Goal: Communication & Community: Answer question/provide support

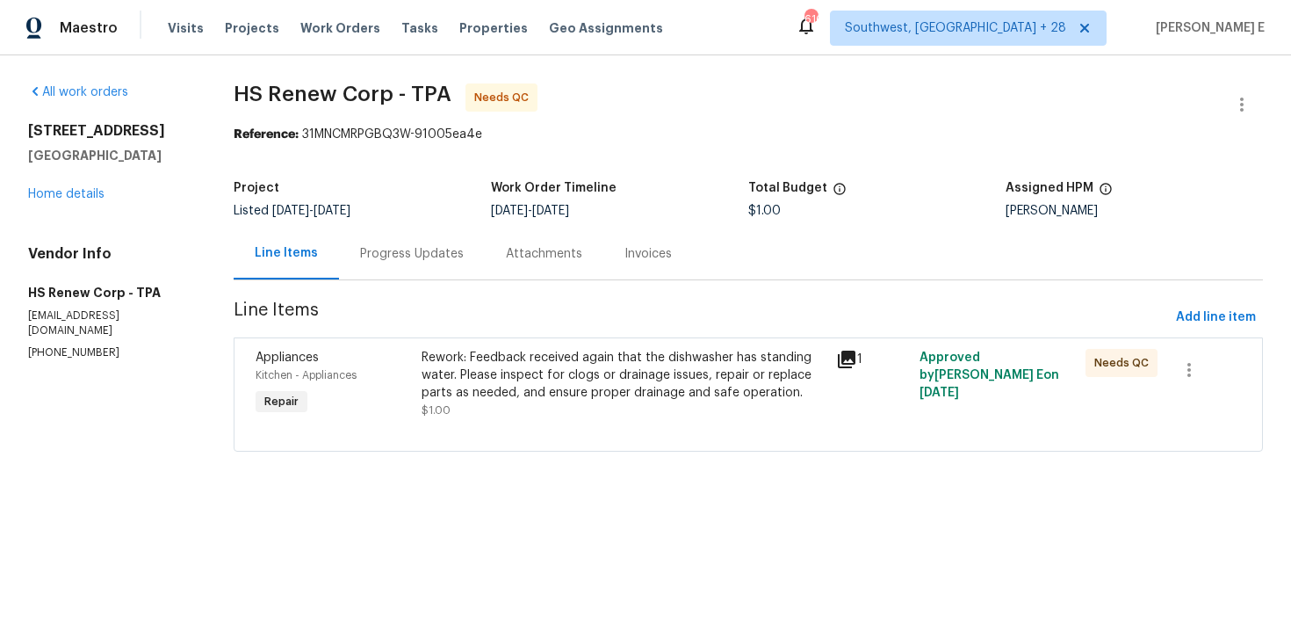
click at [392, 259] on div "Progress Updates" at bounding box center [412, 254] width 104 height 18
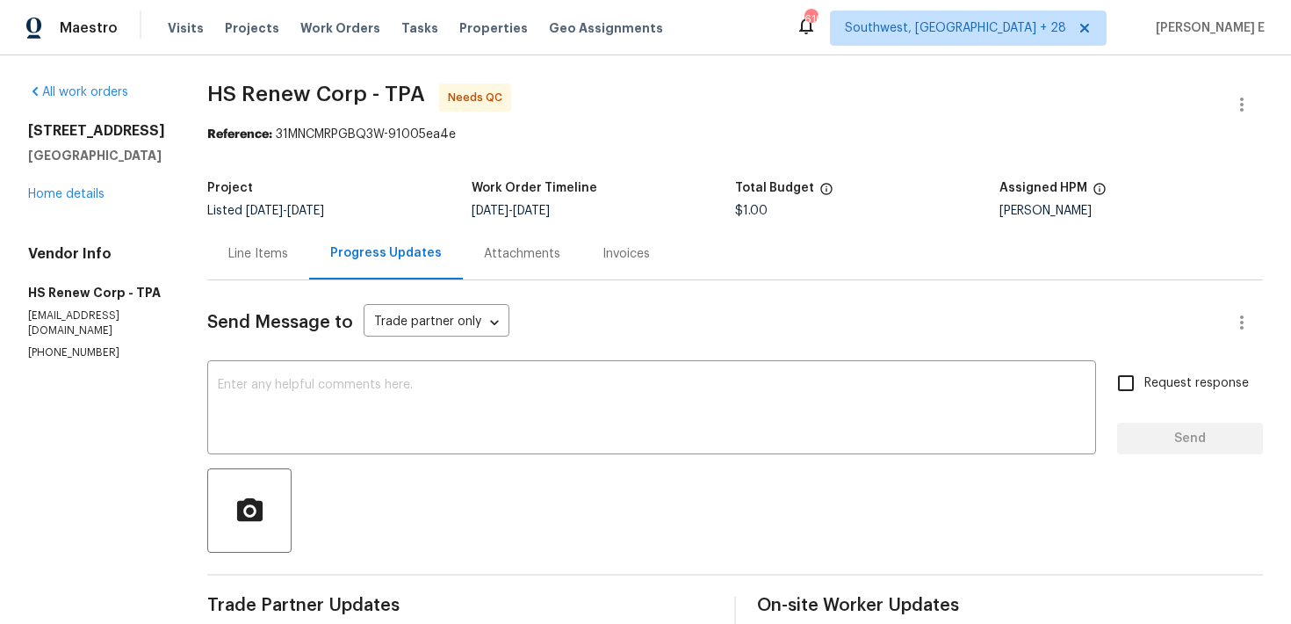
click at [260, 247] on div "Line Items" at bounding box center [258, 254] width 60 height 18
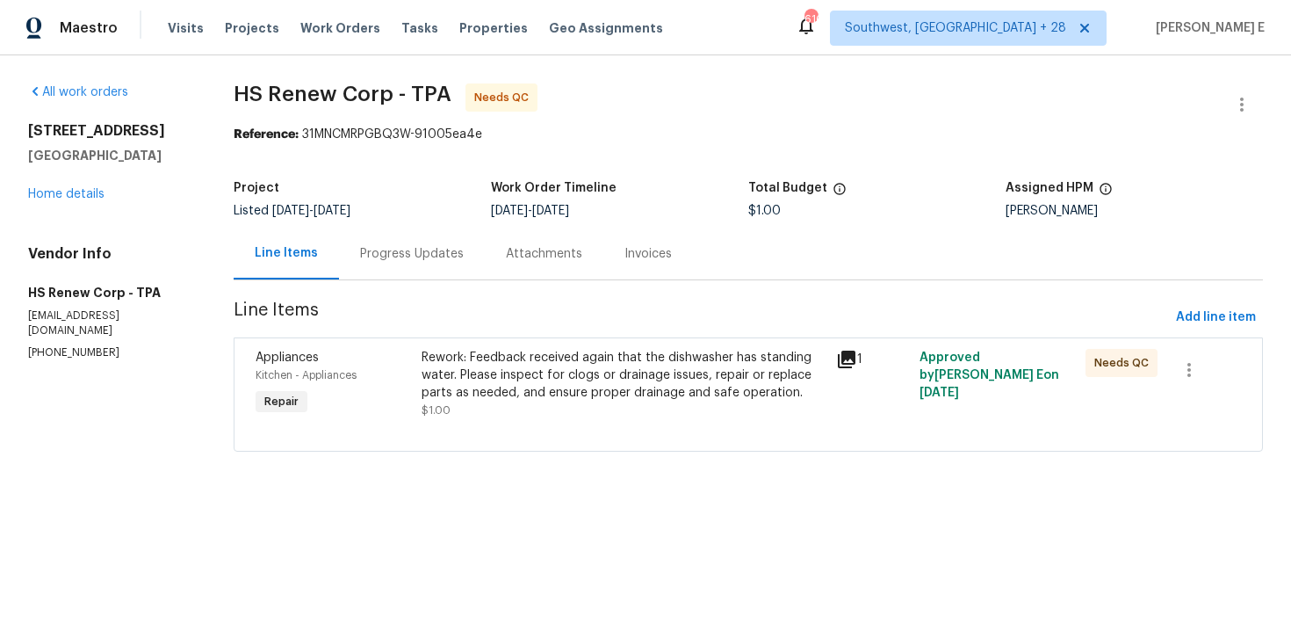
click at [561, 371] on div "Rework: Feedback received again that the dishwasher has standing water. Please …" at bounding box center [624, 375] width 405 height 53
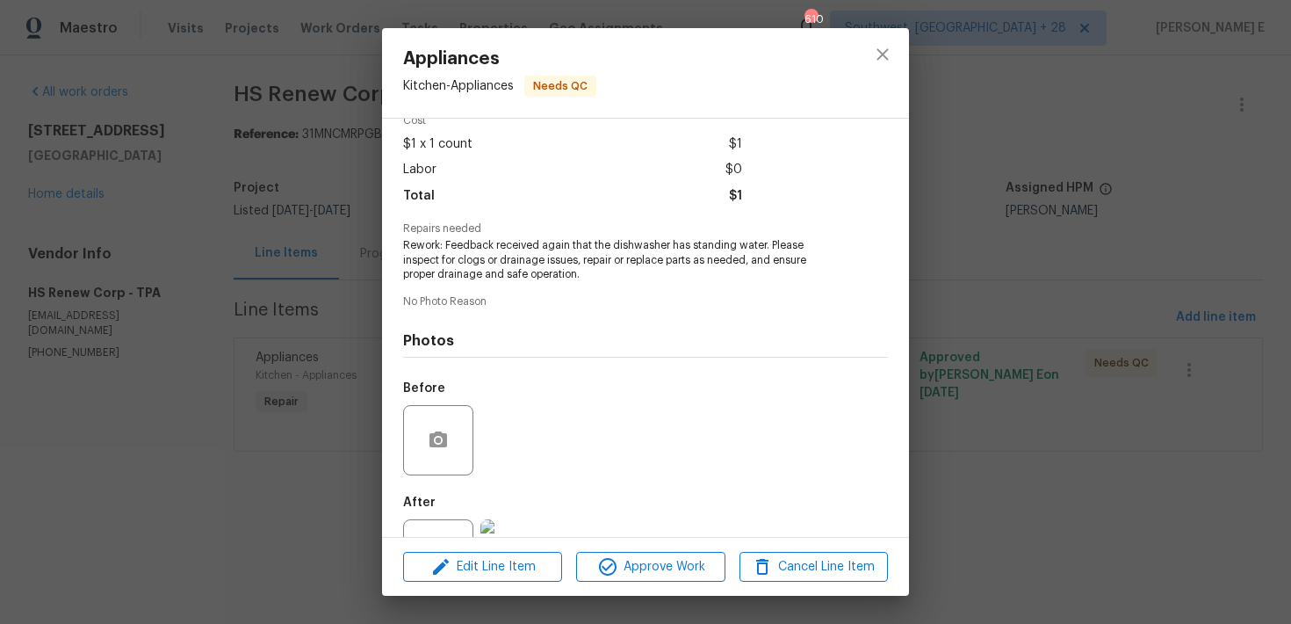
scroll to position [155, 0]
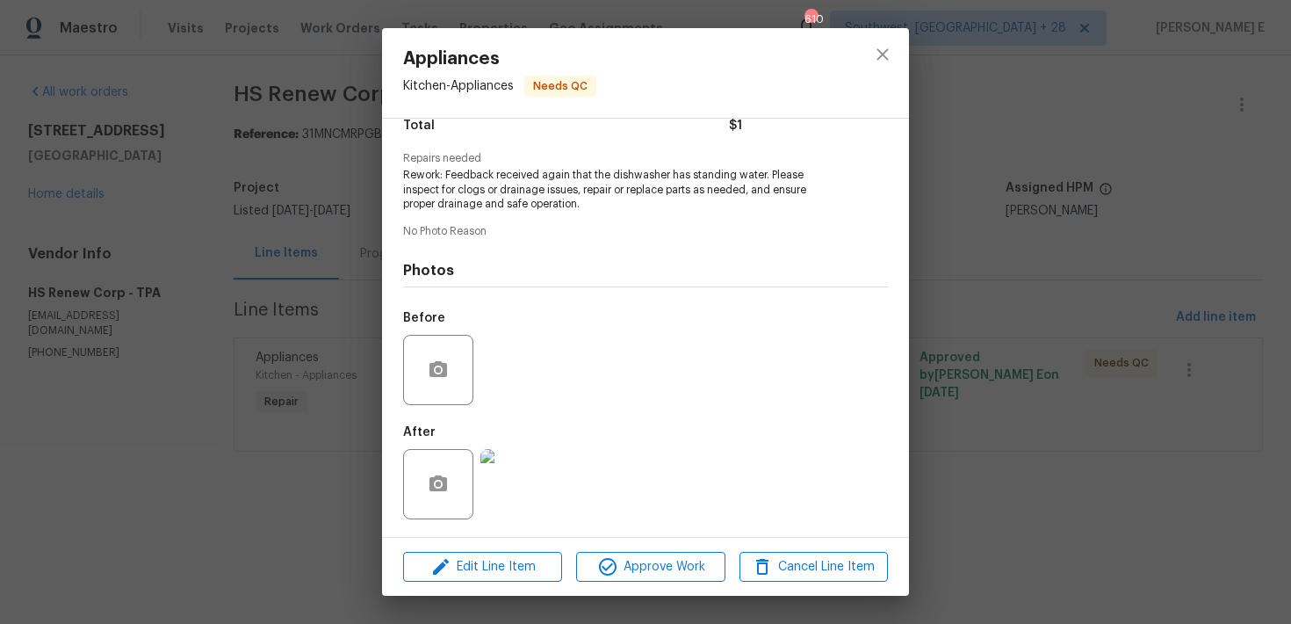
click at [517, 471] on img at bounding box center [516, 484] width 70 height 70
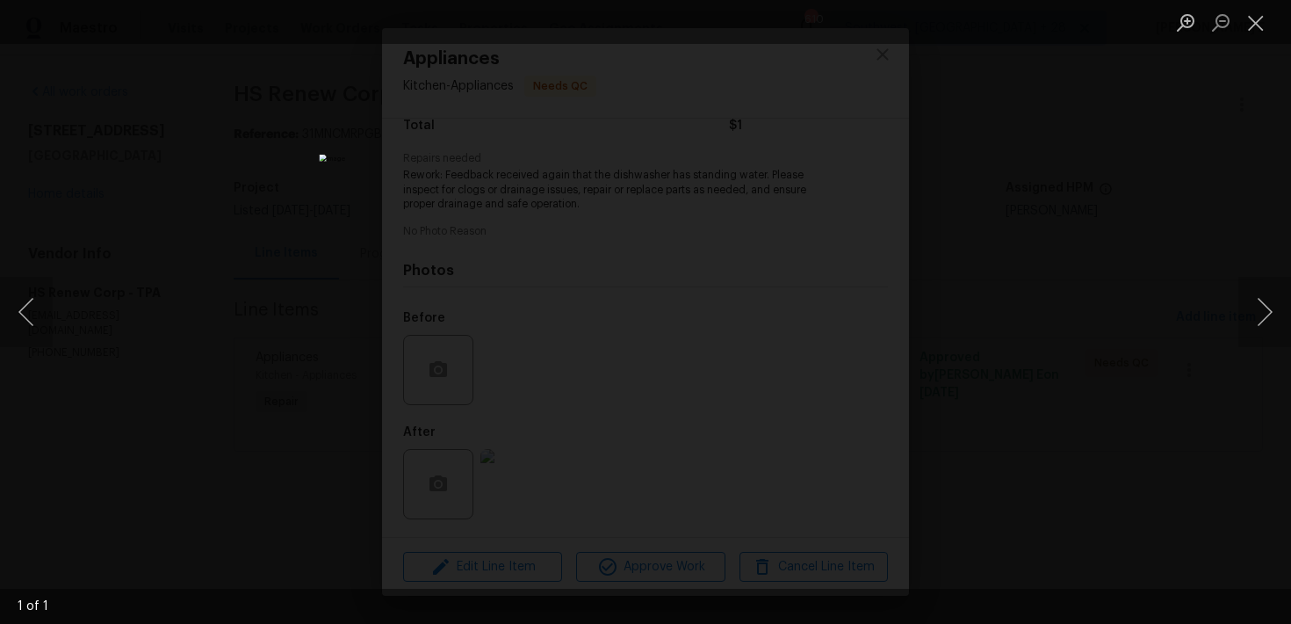
click at [1094, 287] on div "Lightbox" at bounding box center [645, 312] width 1291 height 624
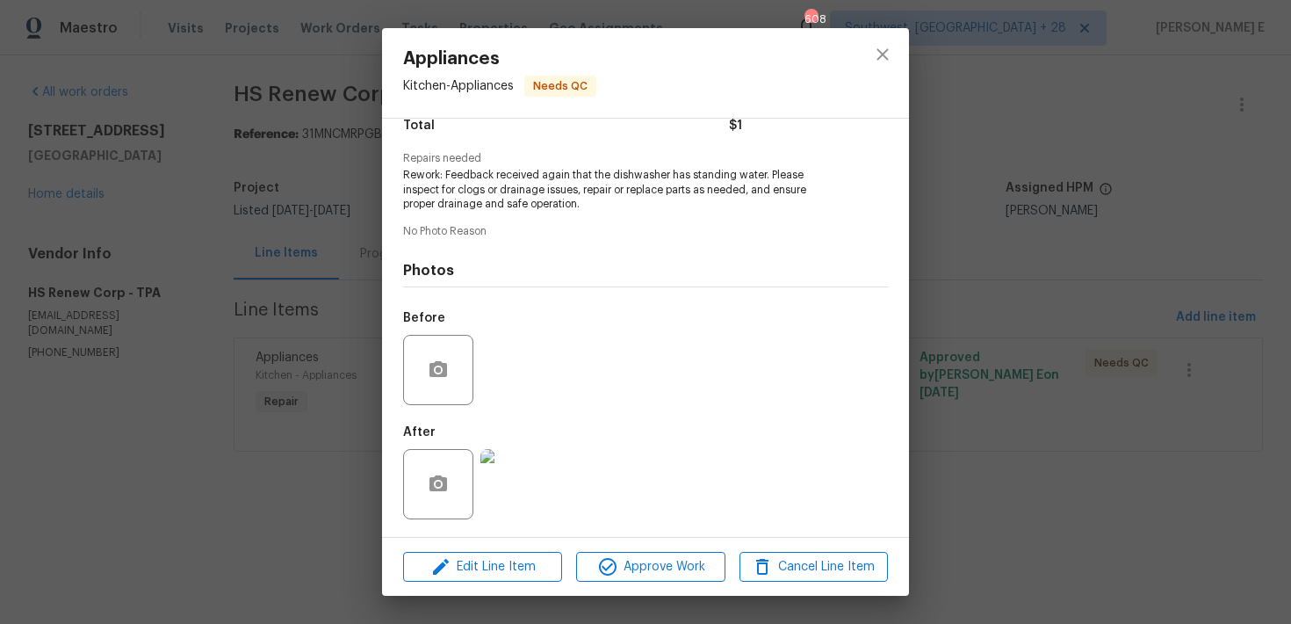
click at [1094, 163] on div "Appliances Kitchen - Appliances Needs QC Vendor HS Renew Corp Account Category …" at bounding box center [645, 312] width 1291 height 624
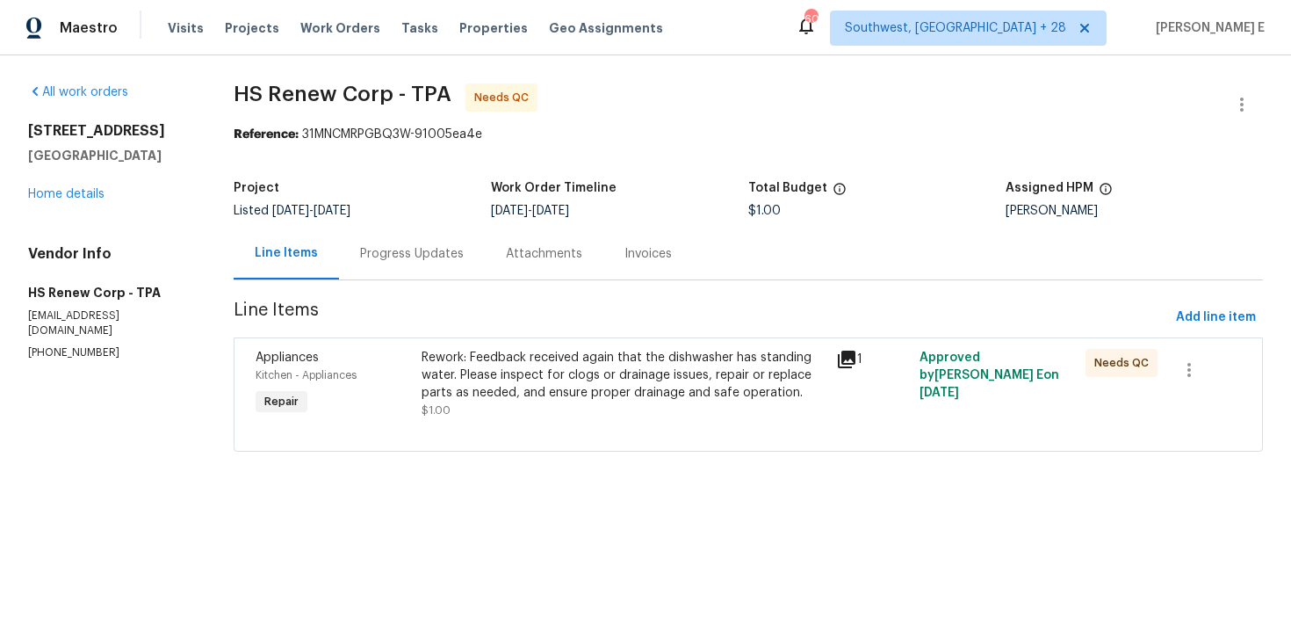
click at [414, 271] on div "Progress Updates" at bounding box center [412, 254] width 146 height 52
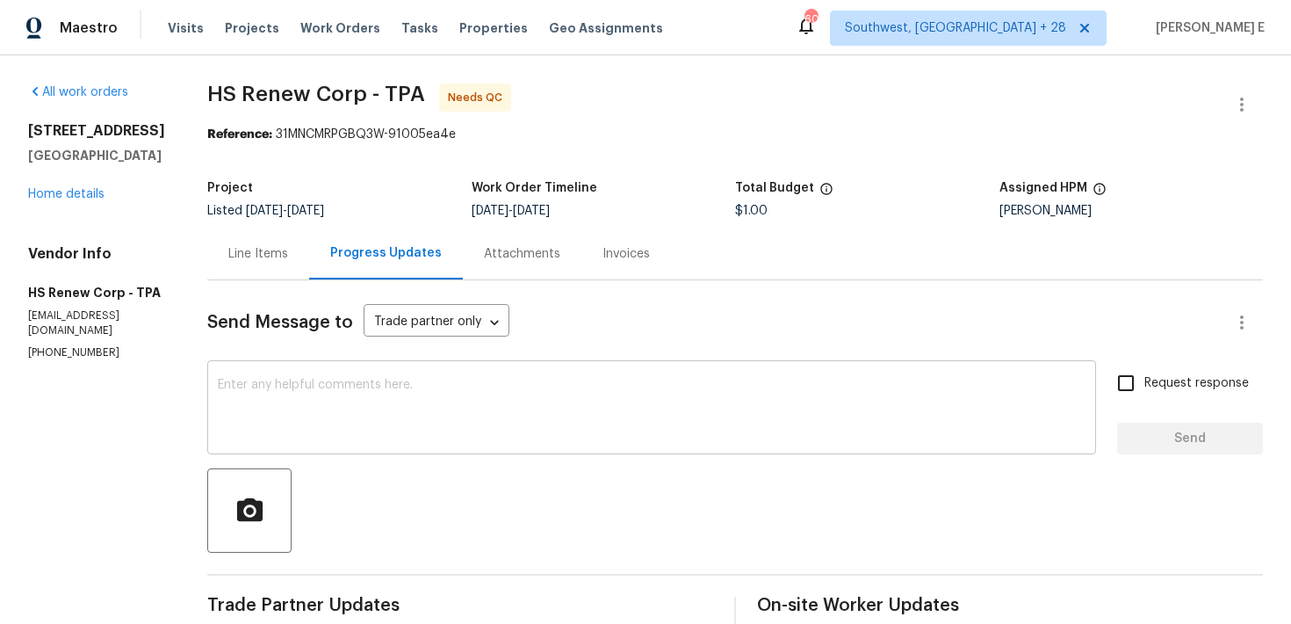
click at [447, 424] on textarea at bounding box center [652, 409] width 868 height 61
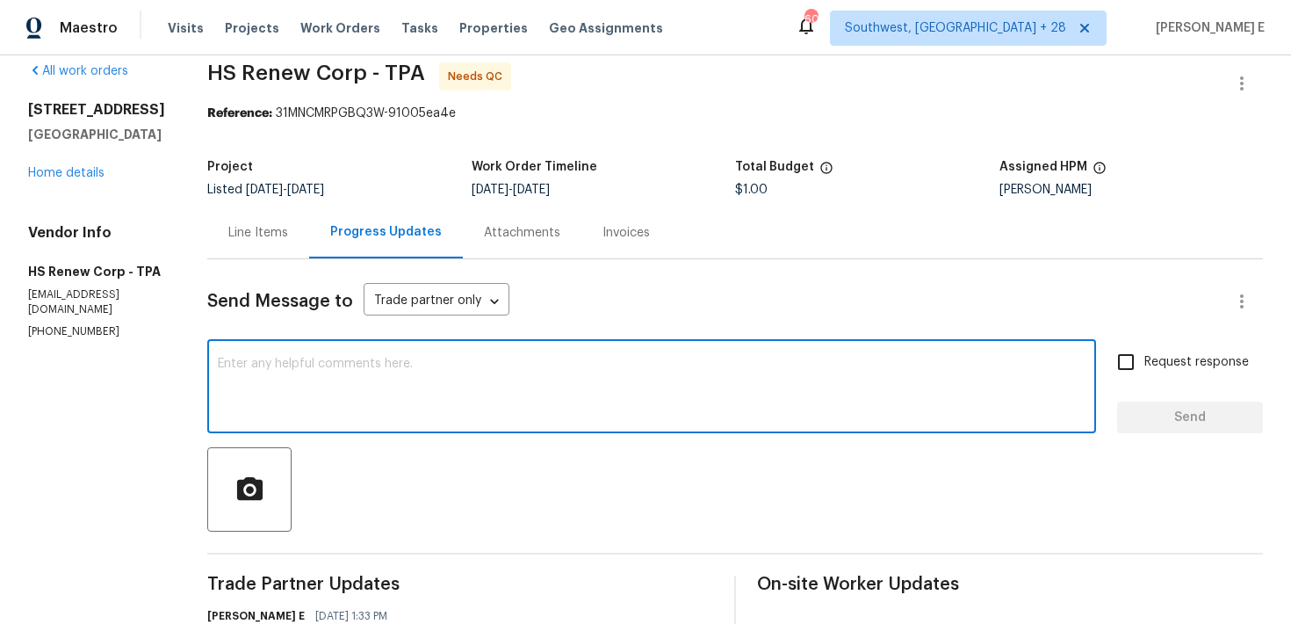
scroll to position [23, 0]
paste textarea "We saw that this work order is marked complete—can you confirm if everything’s …"
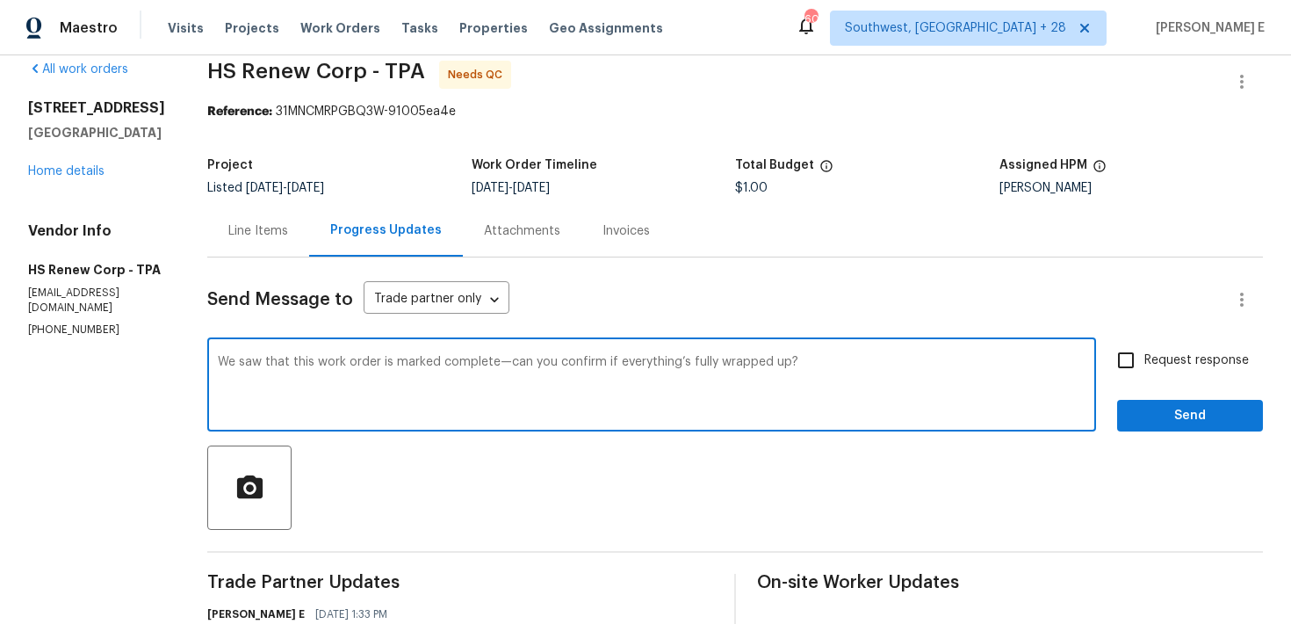
type textarea "We saw that this work order is marked complete—can you confirm if everything’s …"
click at [1166, 343] on label "Request response" at bounding box center [1178, 360] width 141 height 37
click at [1145, 343] on input "Request response" at bounding box center [1126, 360] width 37 height 37
checkbox input "true"
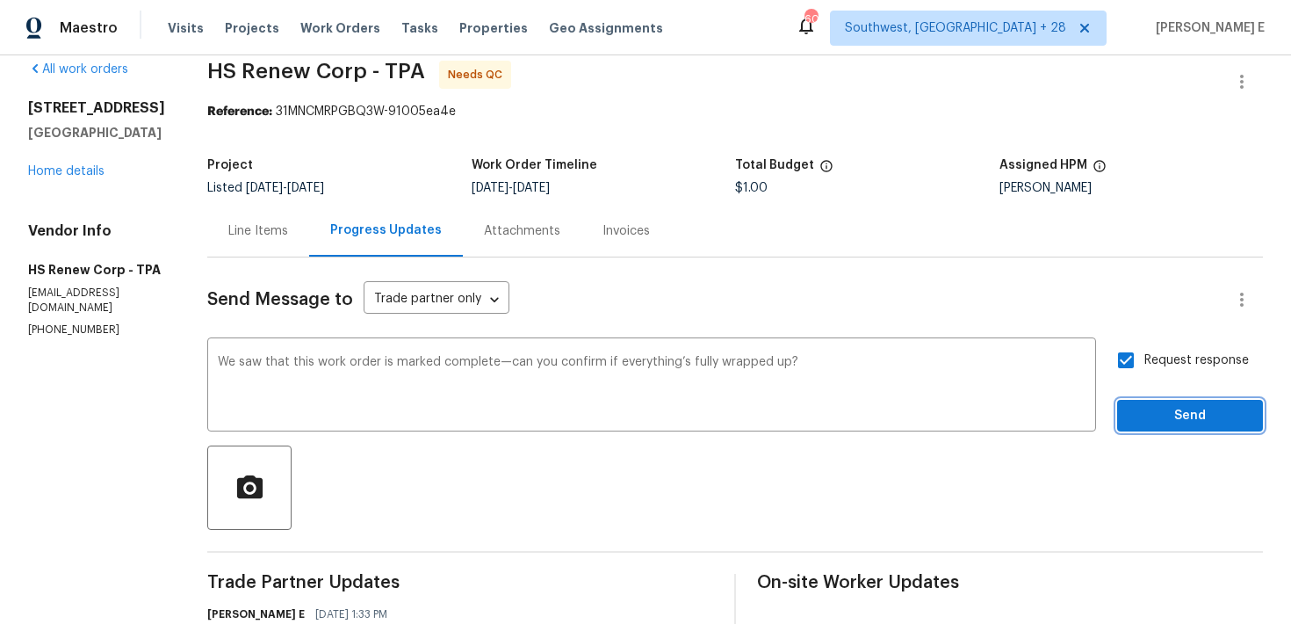
click at [1153, 414] on span "Send" at bounding box center [1191, 416] width 118 height 22
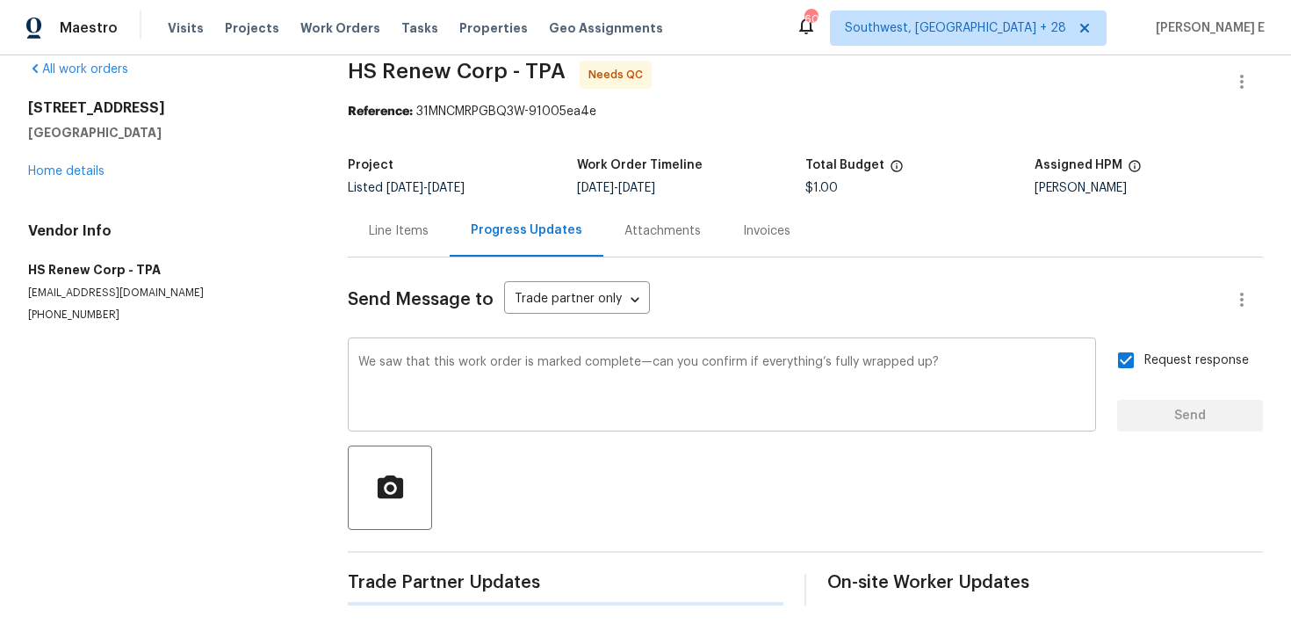
scroll to position [0, 0]
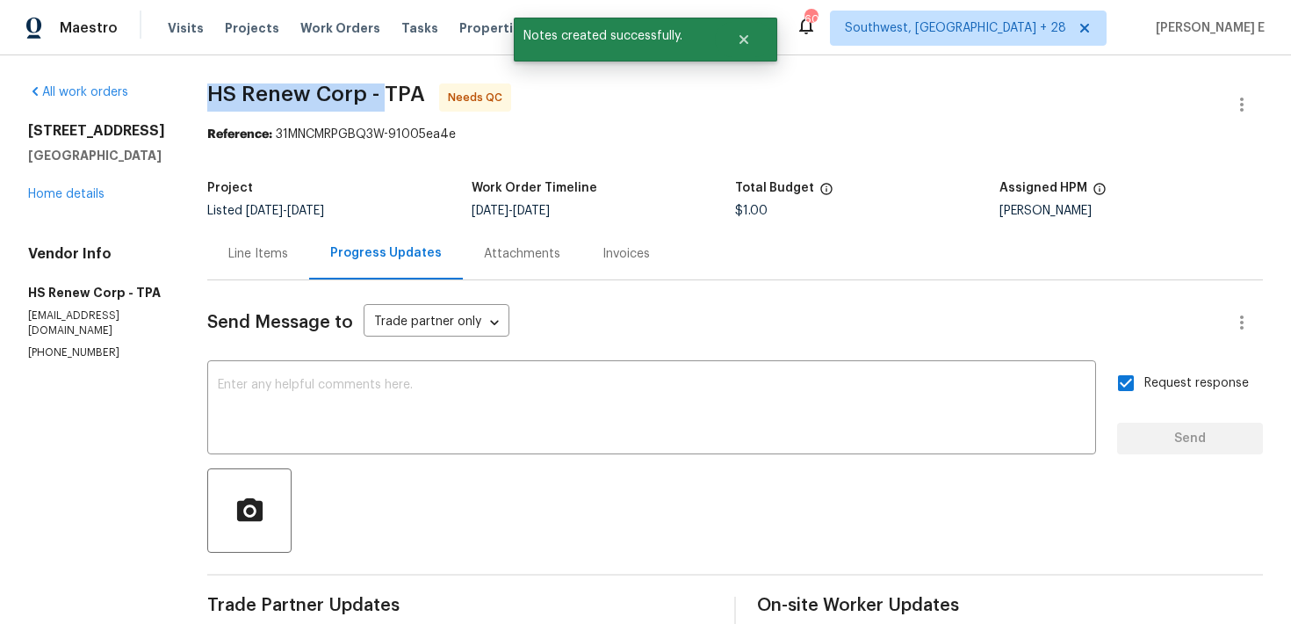
drag, startPoint x: 197, startPoint y: 94, endPoint x: 372, endPoint y: 95, distance: 174.8
click at [372, 95] on span "HS Renew Corp - TPA" at bounding box center [316, 93] width 218 height 21
copy span "HS Renew Corp -"
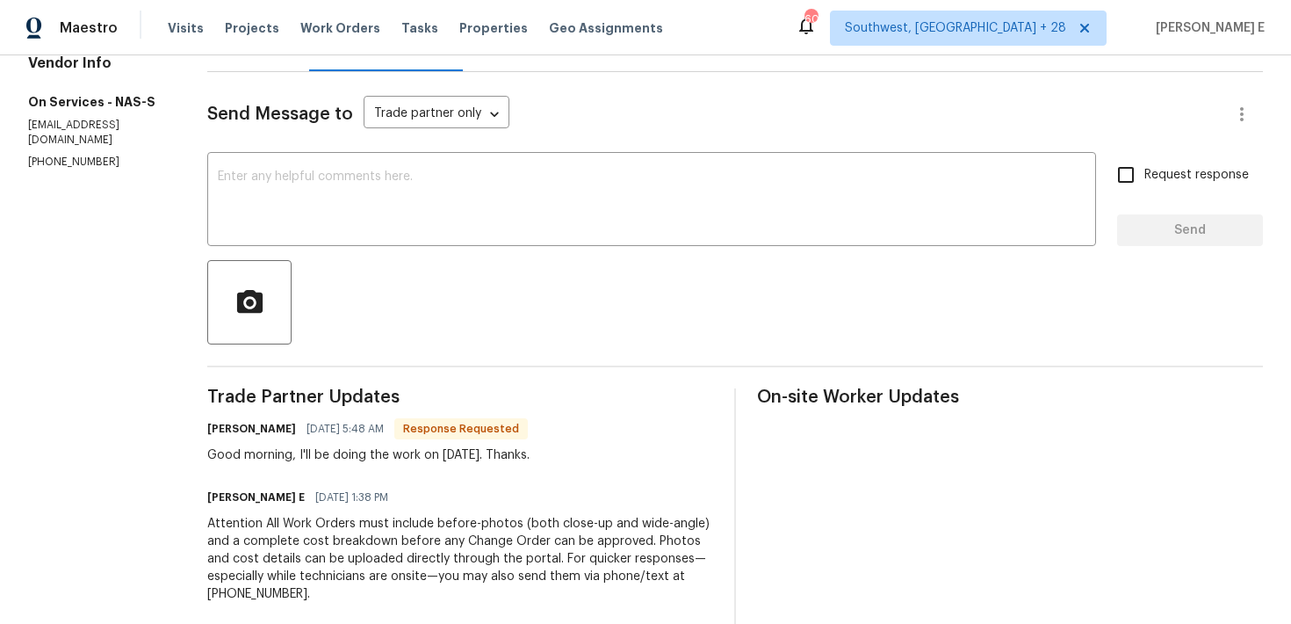
scroll to position [206, 0]
click at [424, 201] on textarea at bounding box center [652, 202] width 868 height 61
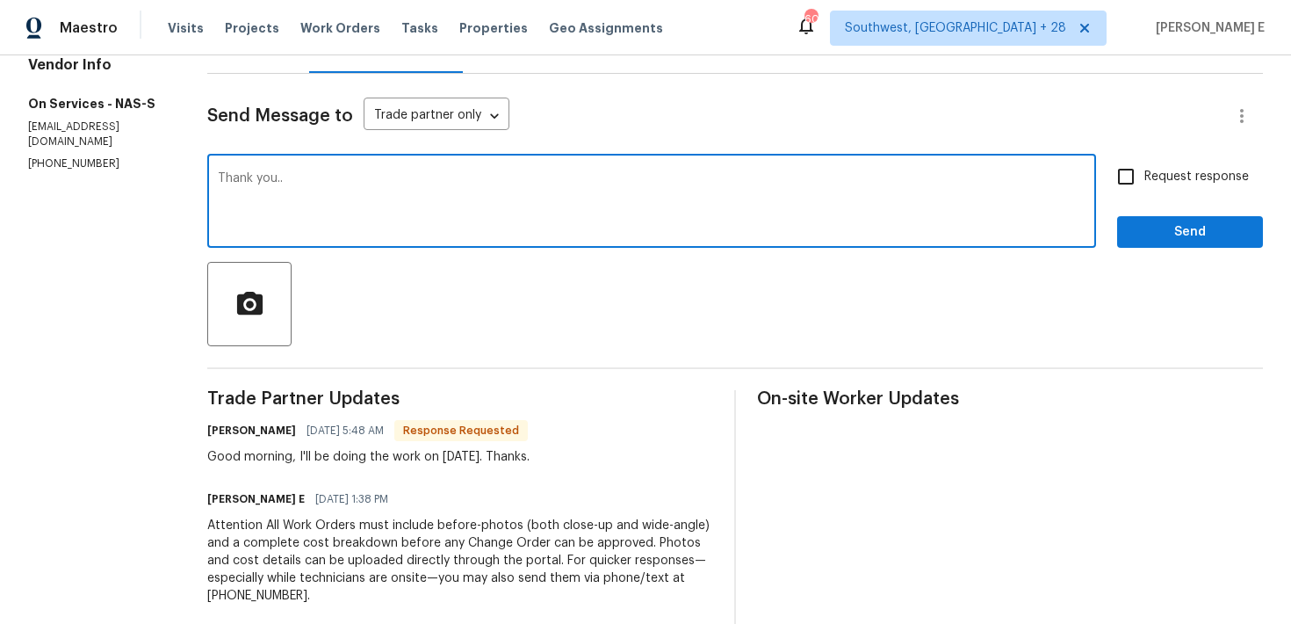
type textarea "Thank you.."
click at [1226, 242] on span "Send" at bounding box center [1191, 232] width 118 height 22
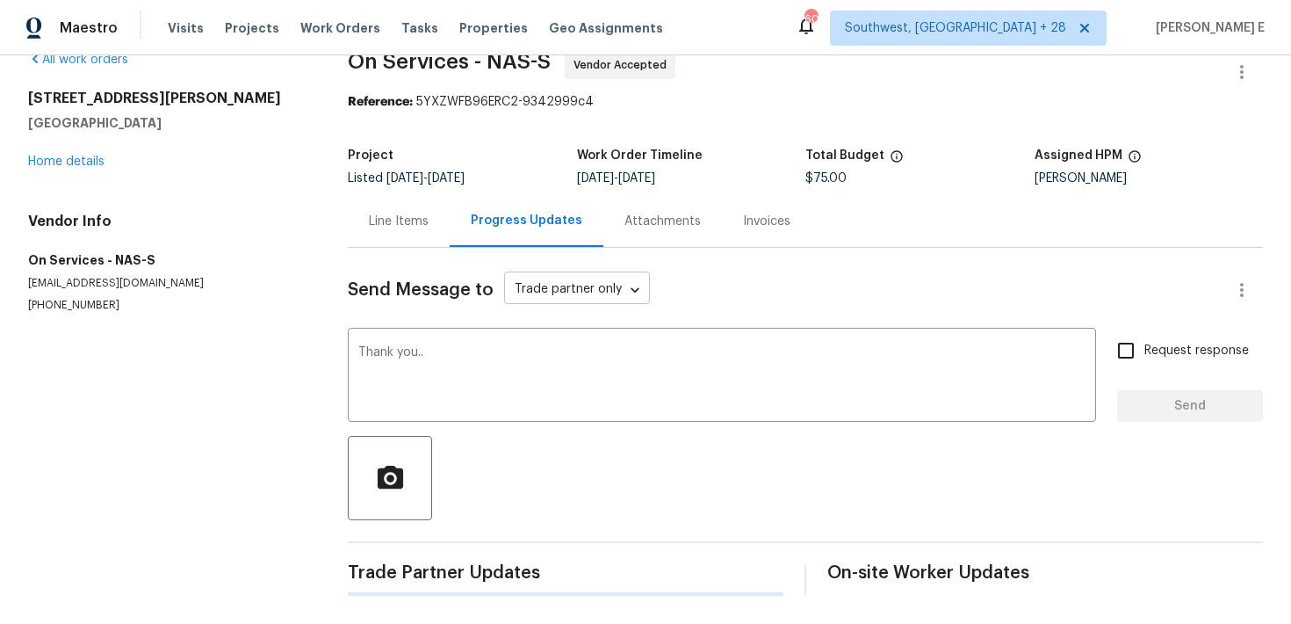
scroll to position [0, 0]
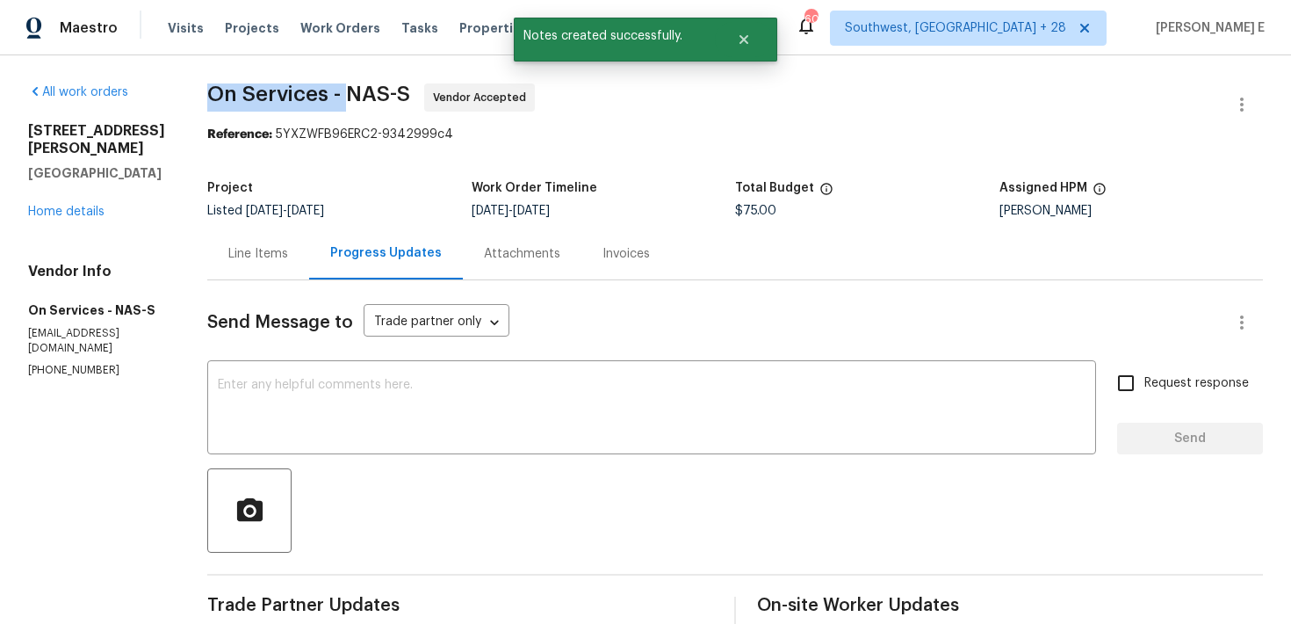
drag, startPoint x: 201, startPoint y: 88, endPoint x: 343, endPoint y: 96, distance: 142.5
click at [343, 96] on span "On Services - NAS-S" at bounding box center [308, 93] width 203 height 21
copy span "On Services -"
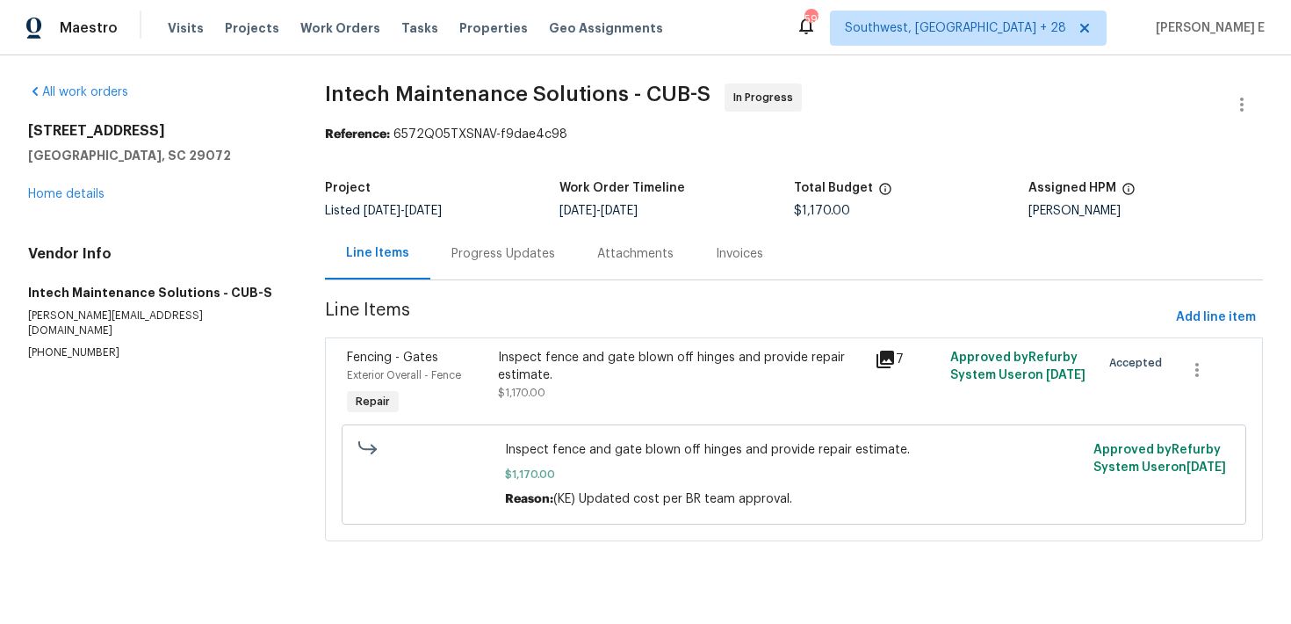
click at [469, 257] on div "Progress Updates" at bounding box center [504, 254] width 104 height 18
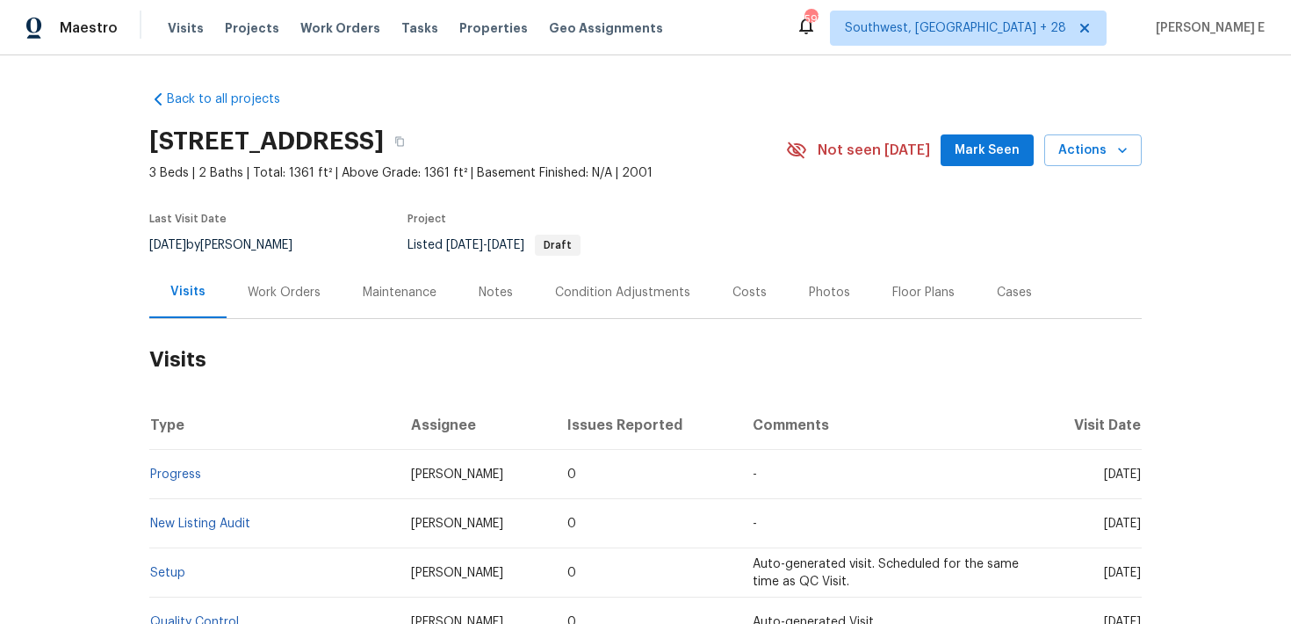
scroll to position [21, 0]
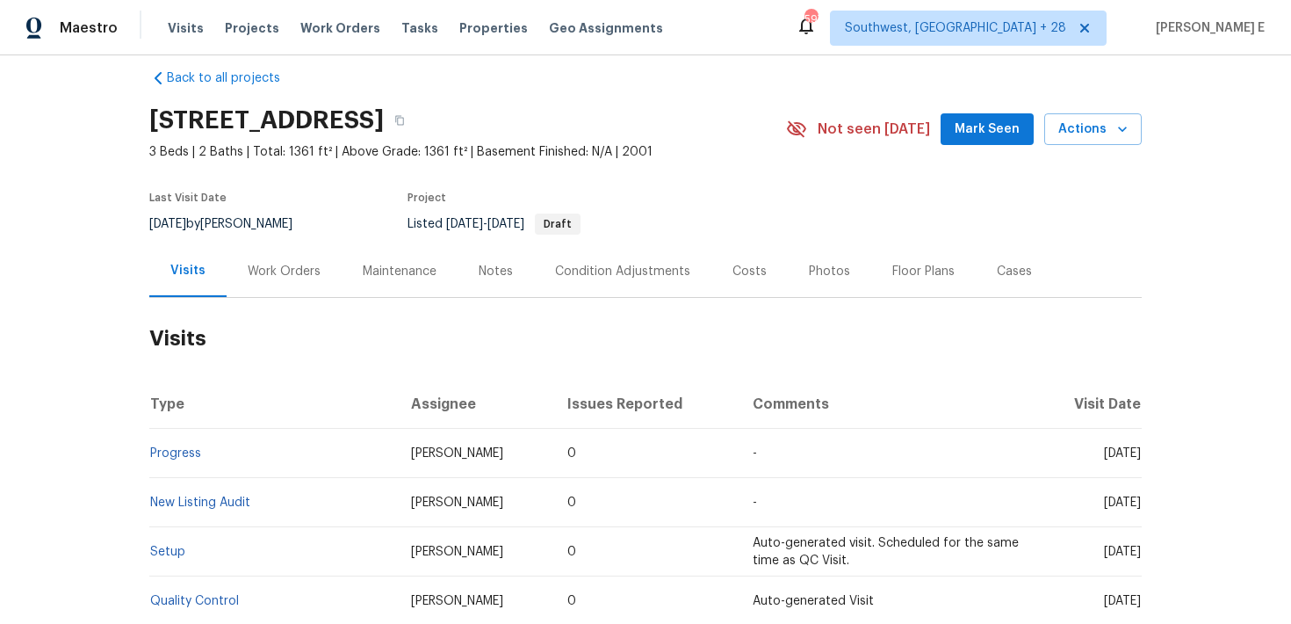
click at [308, 261] on div "Work Orders" at bounding box center [284, 271] width 115 height 52
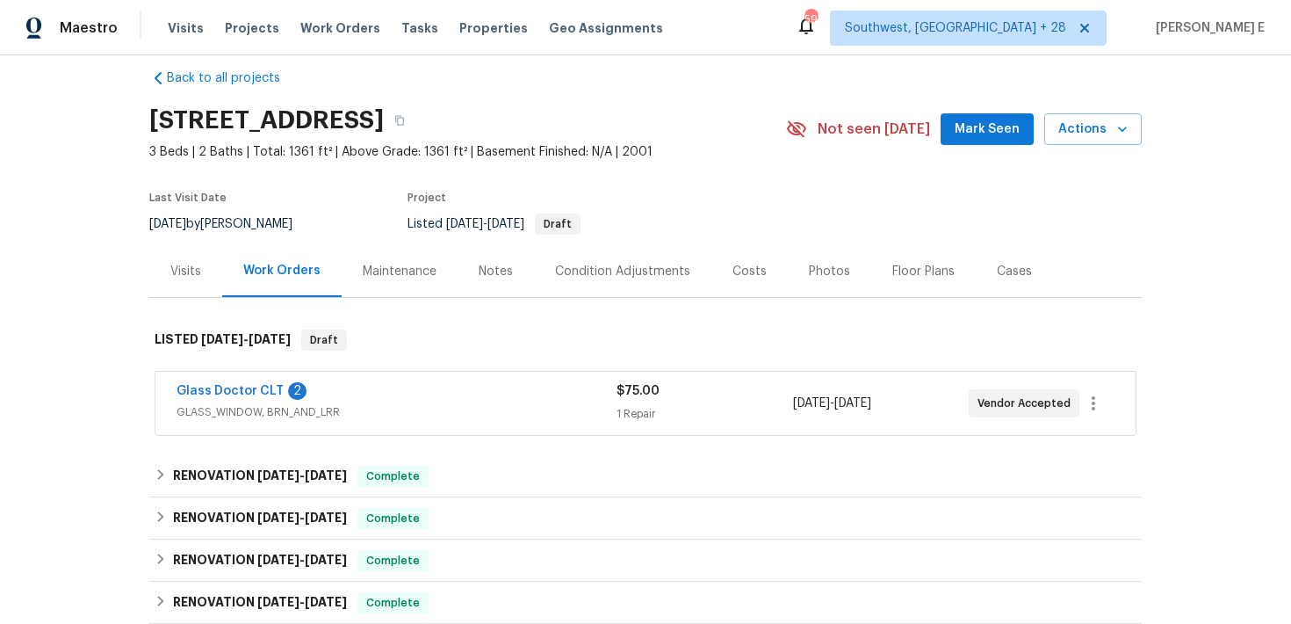
scroll to position [83, 0]
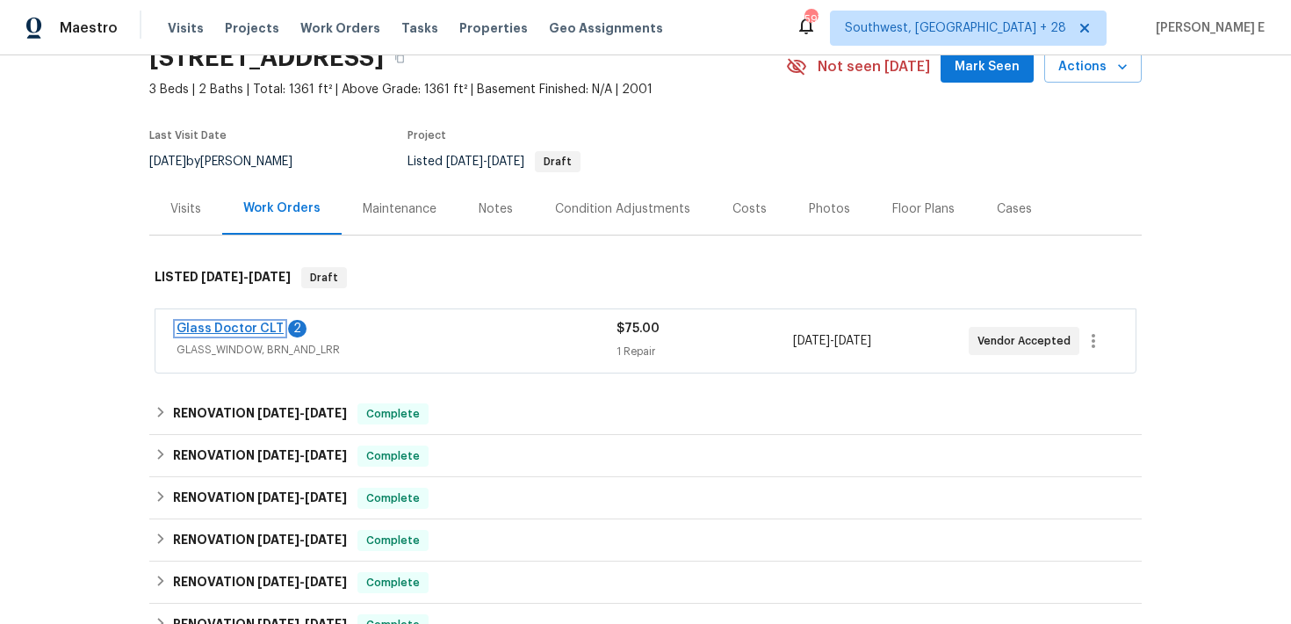
click at [254, 331] on link "Glass Doctor CLT" at bounding box center [230, 328] width 107 height 12
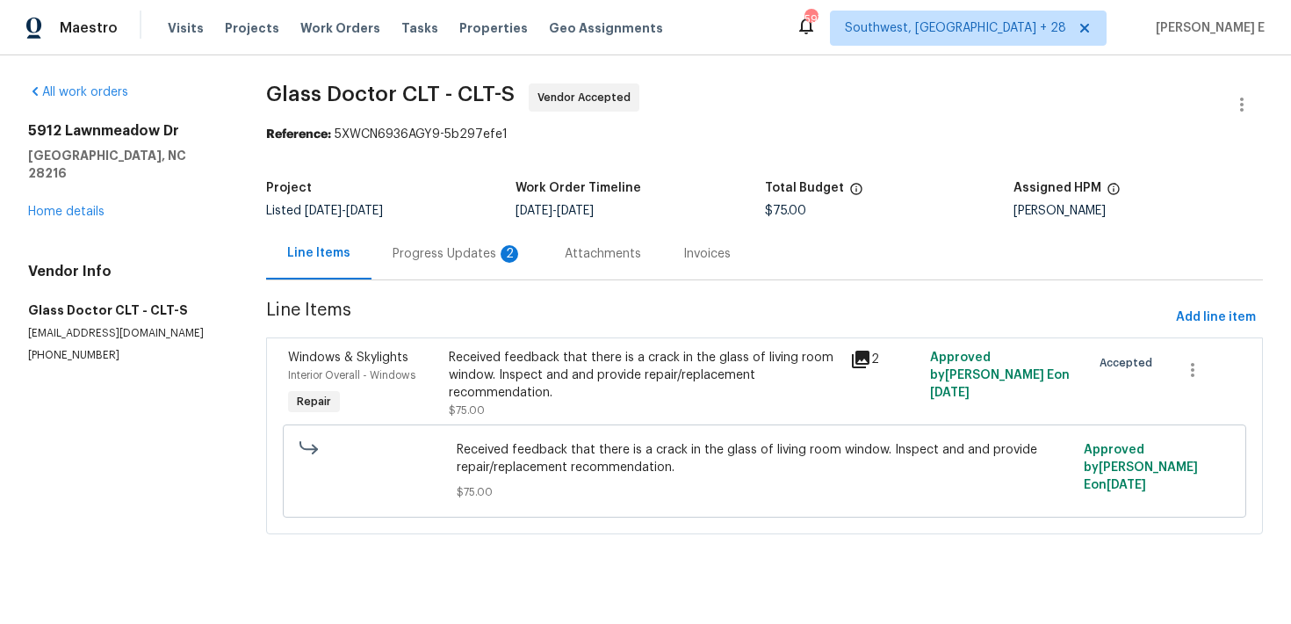
click at [429, 269] on div "Progress Updates 2" at bounding box center [458, 254] width 172 height 52
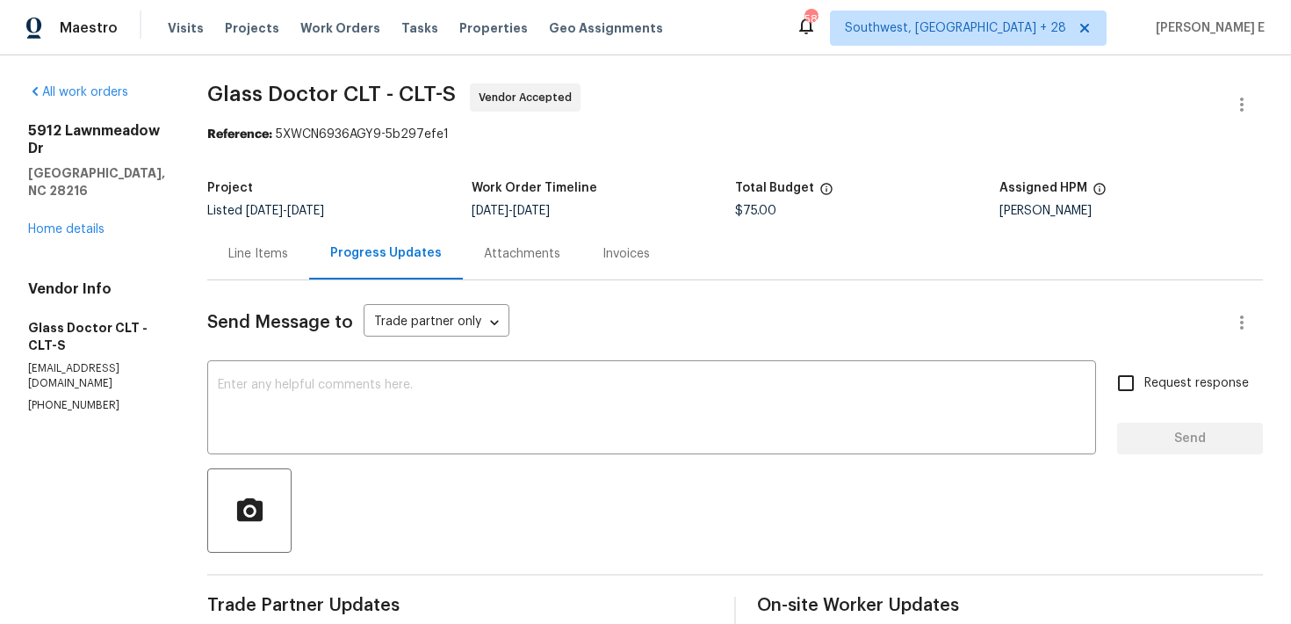
click at [269, 267] on div "Line Items" at bounding box center [258, 254] width 102 height 52
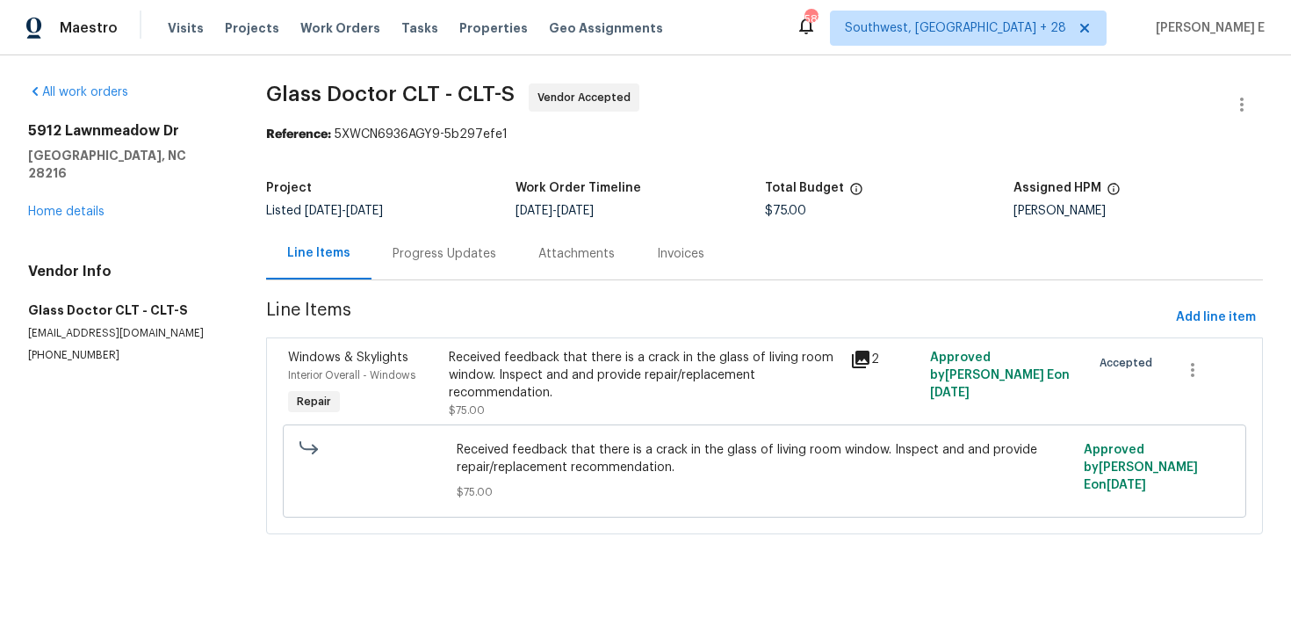
click at [563, 374] on div "Received feedback that there is a crack in the glass of living room window. Ins…" at bounding box center [644, 375] width 391 height 53
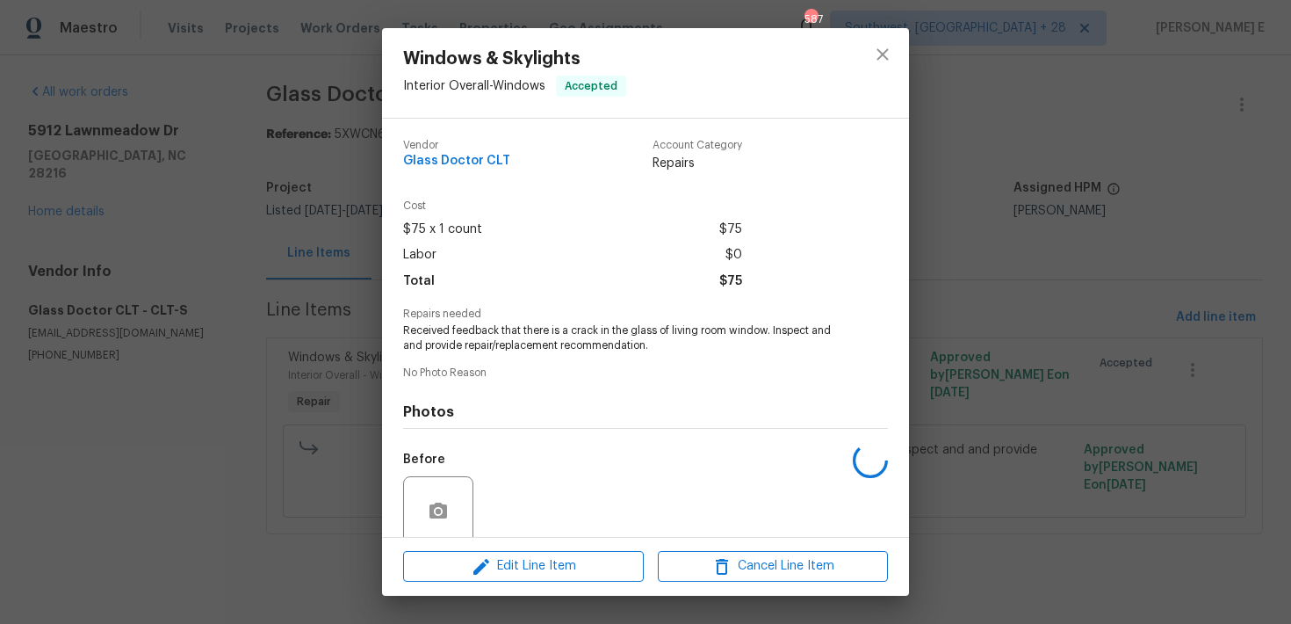
scroll to position [141, 0]
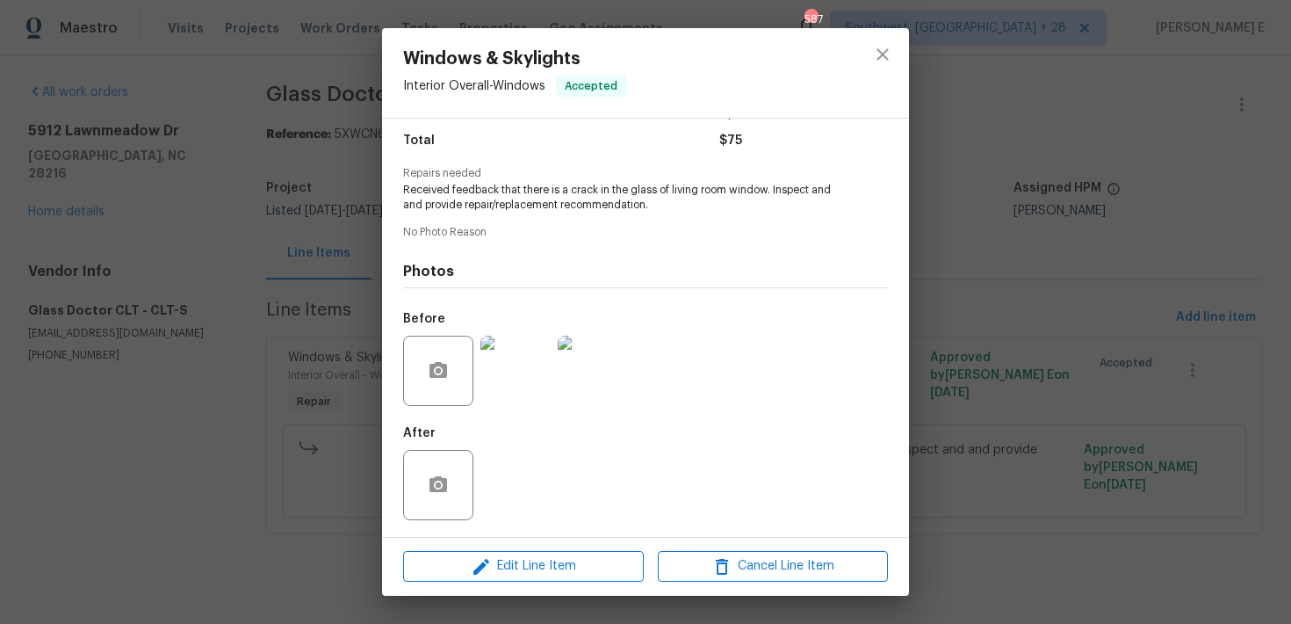
click at [517, 383] on img at bounding box center [516, 371] width 70 height 70
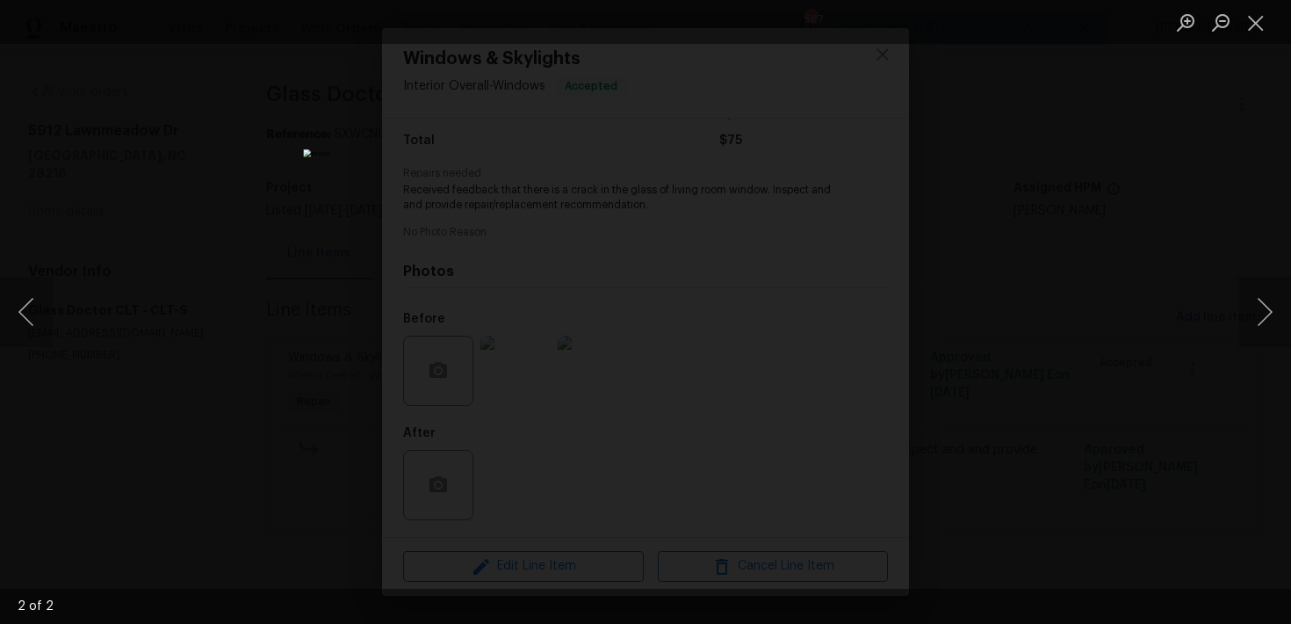
click at [991, 276] on div "Lightbox" at bounding box center [645, 312] width 1291 height 624
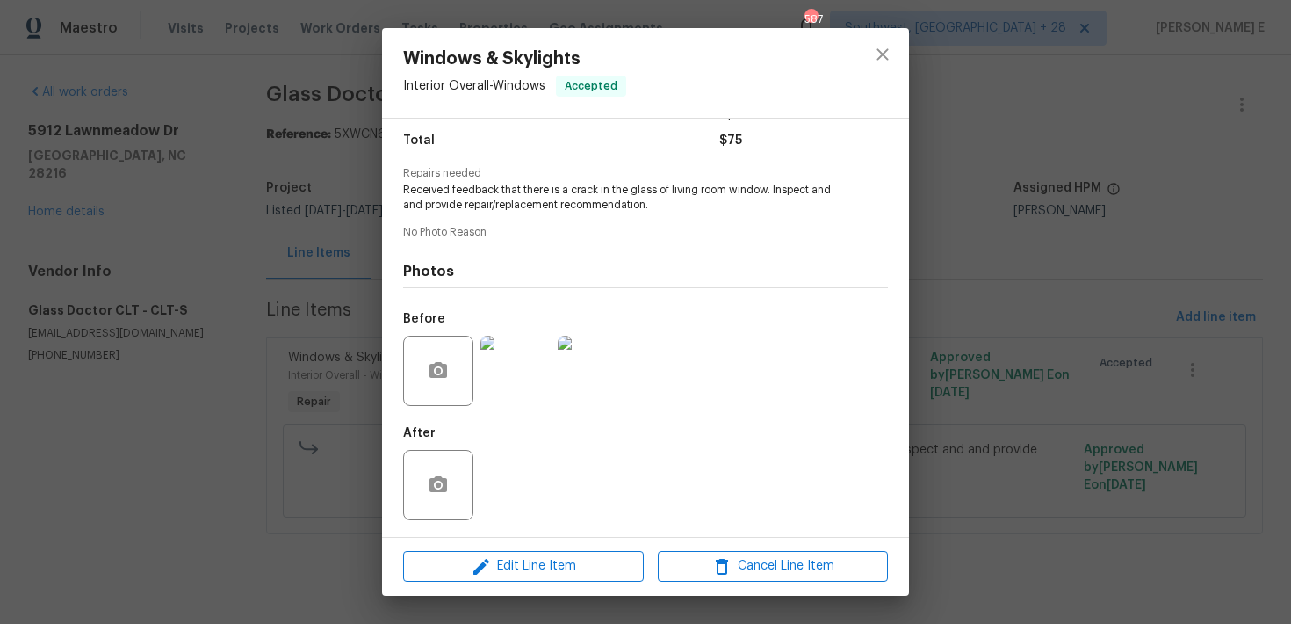
click at [991, 276] on div "Windows & Skylights Interior Overall - Windows Accepted Vendor Glass Doctor CLT…" at bounding box center [645, 312] width 1291 height 624
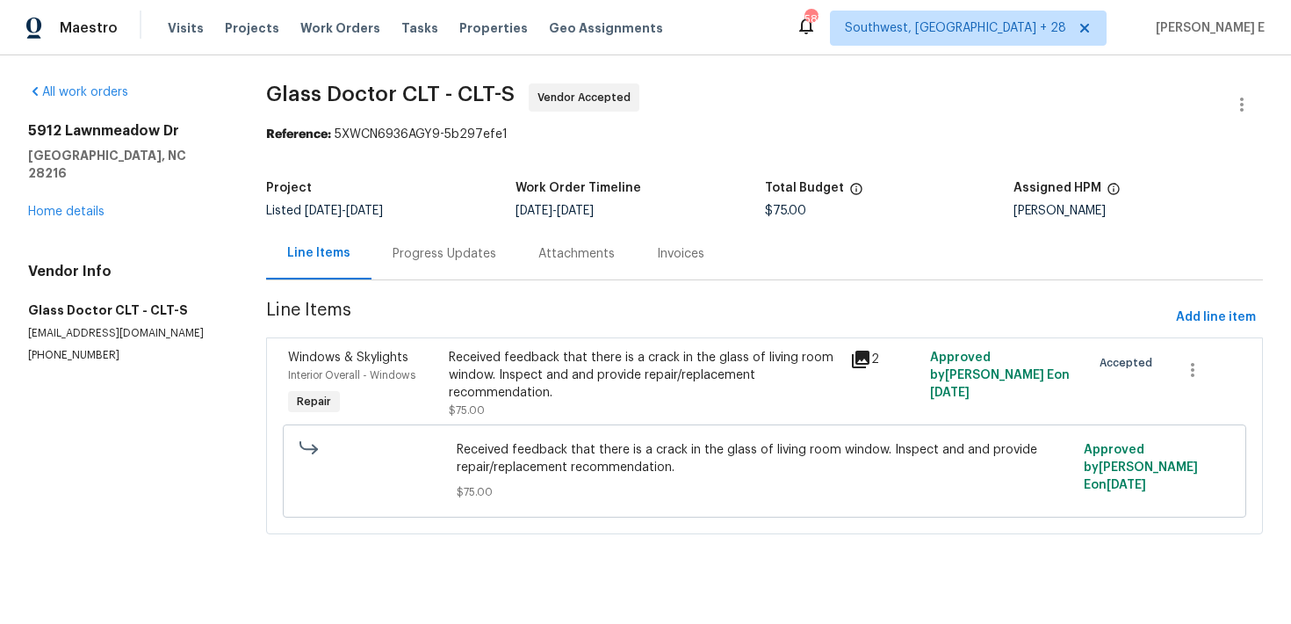
click at [427, 267] on div "Progress Updates" at bounding box center [445, 254] width 146 height 52
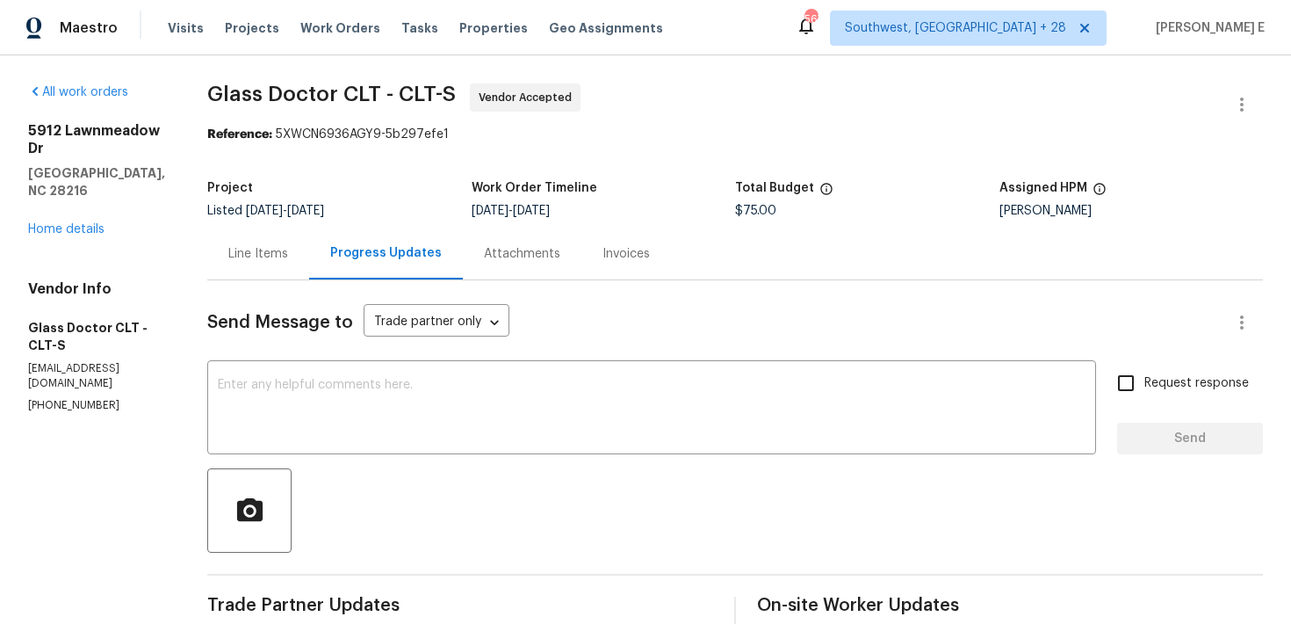
click at [259, 257] on div "Line Items" at bounding box center [258, 254] width 60 height 18
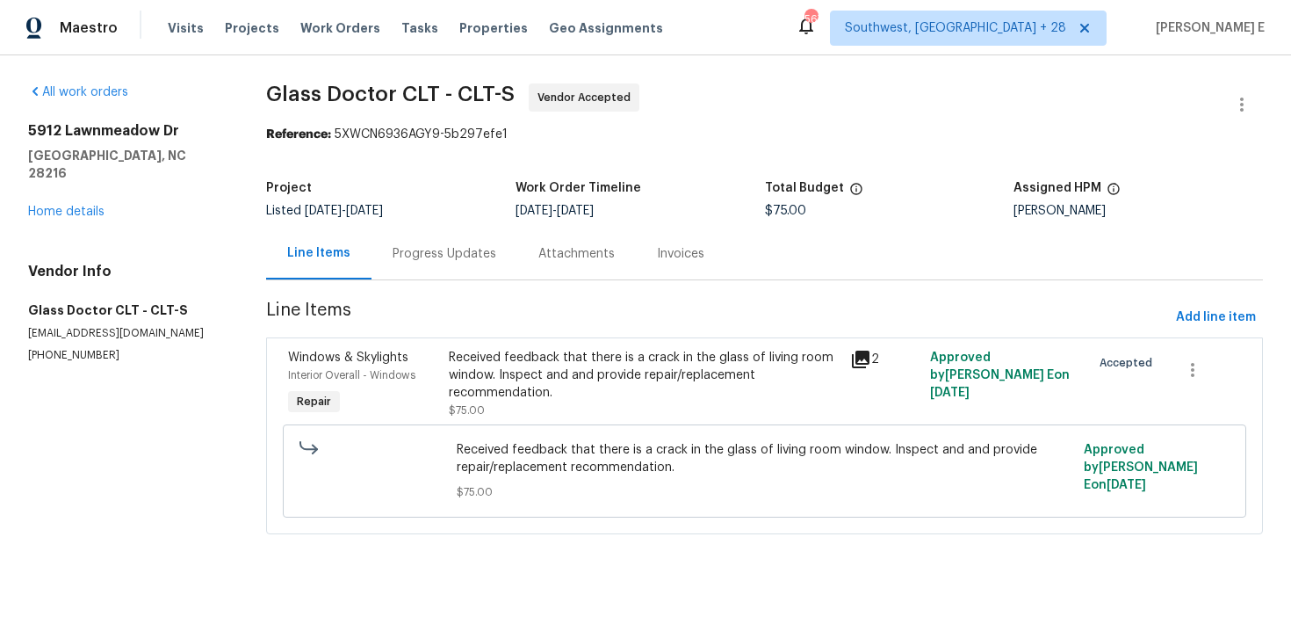
click at [450, 257] on div "Progress Updates" at bounding box center [445, 254] width 104 height 18
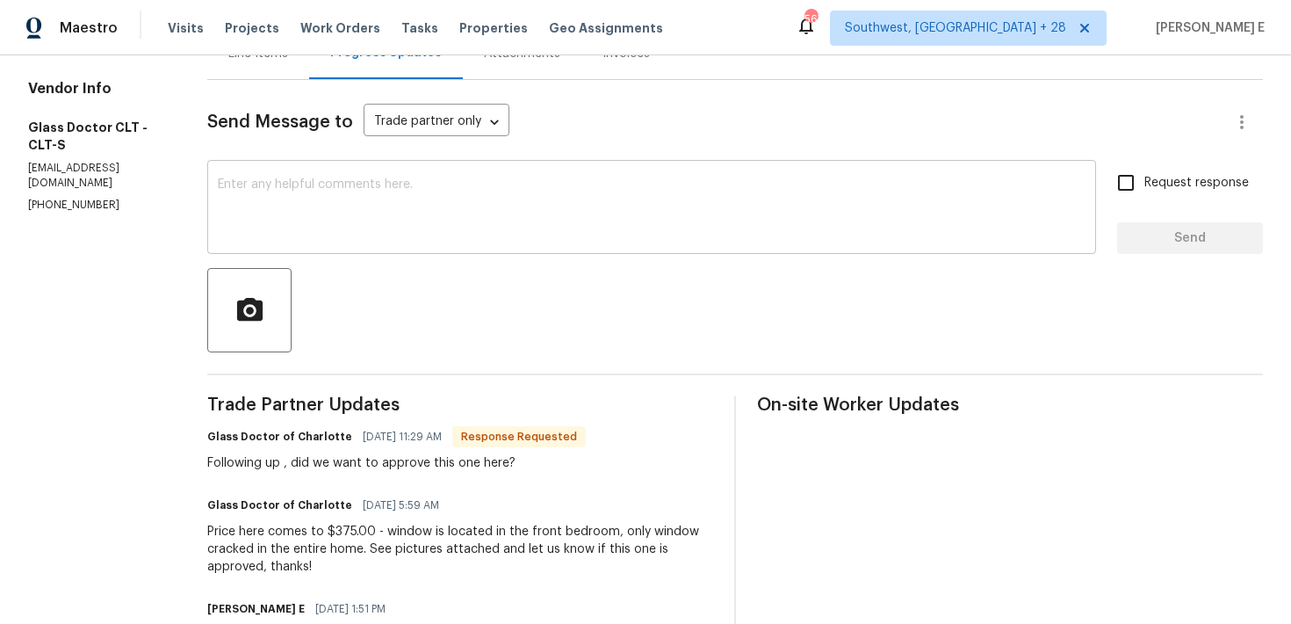
scroll to position [191, 0]
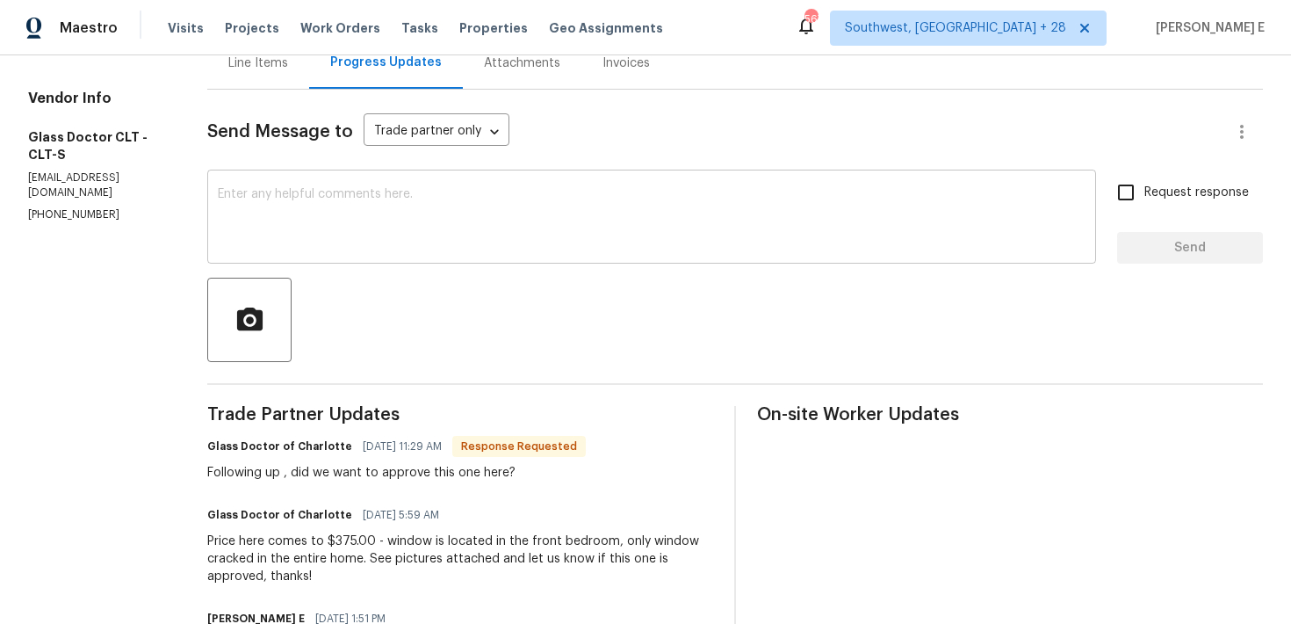
click at [538, 254] on div "x ​" at bounding box center [651, 219] width 889 height 90
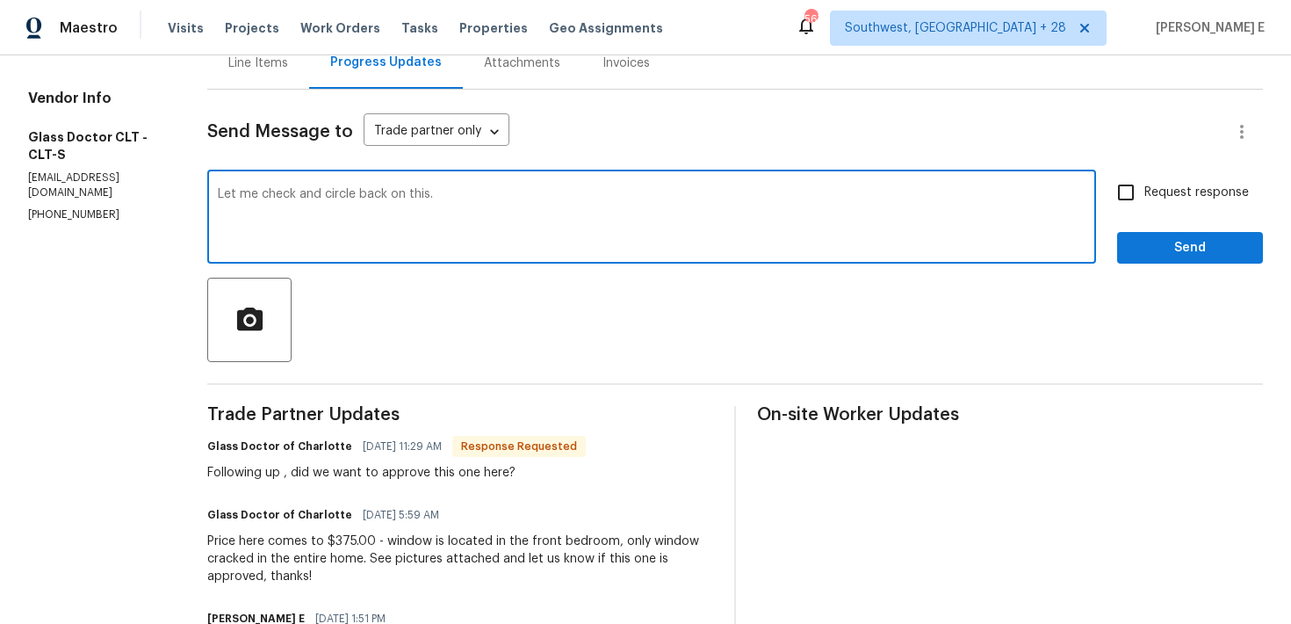
scroll to position [102, 0]
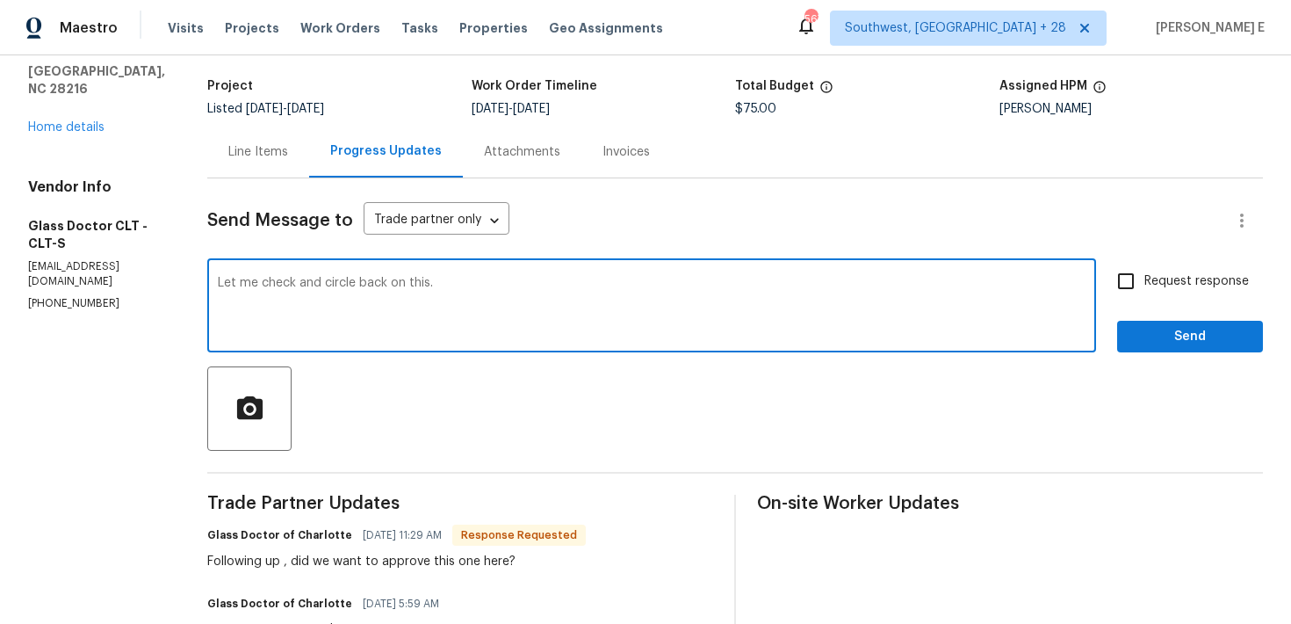
type textarea "Let me check and circle back on this."
click at [1153, 333] on span "Send" at bounding box center [1191, 337] width 118 height 22
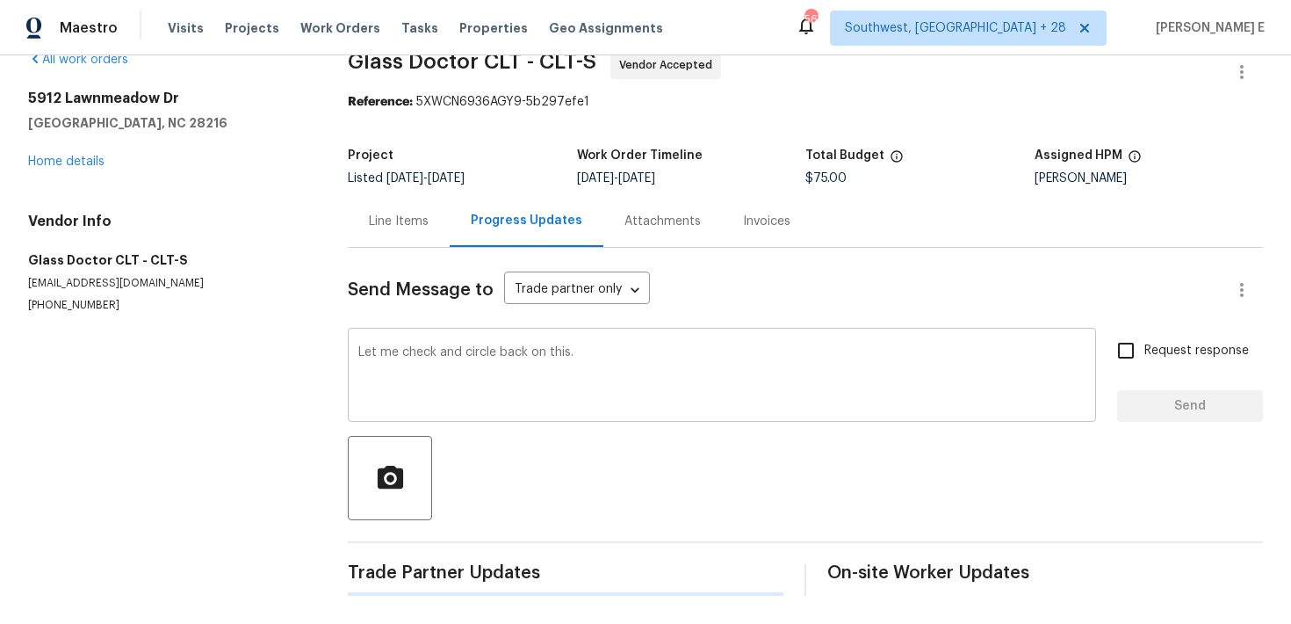
scroll to position [0, 0]
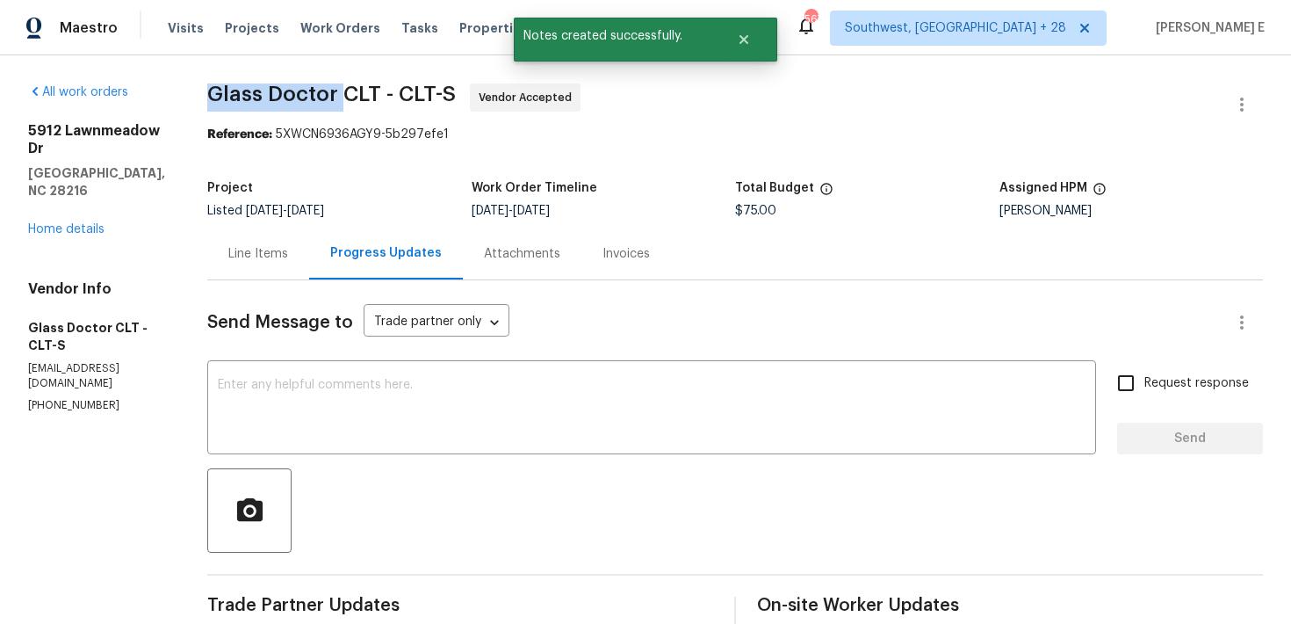
drag, startPoint x: 200, startPoint y: 98, endPoint x: 333, endPoint y: 98, distance: 132.7
click at [333, 98] on span "Glass Doctor CLT - CLT-S" at bounding box center [331, 93] width 249 height 21
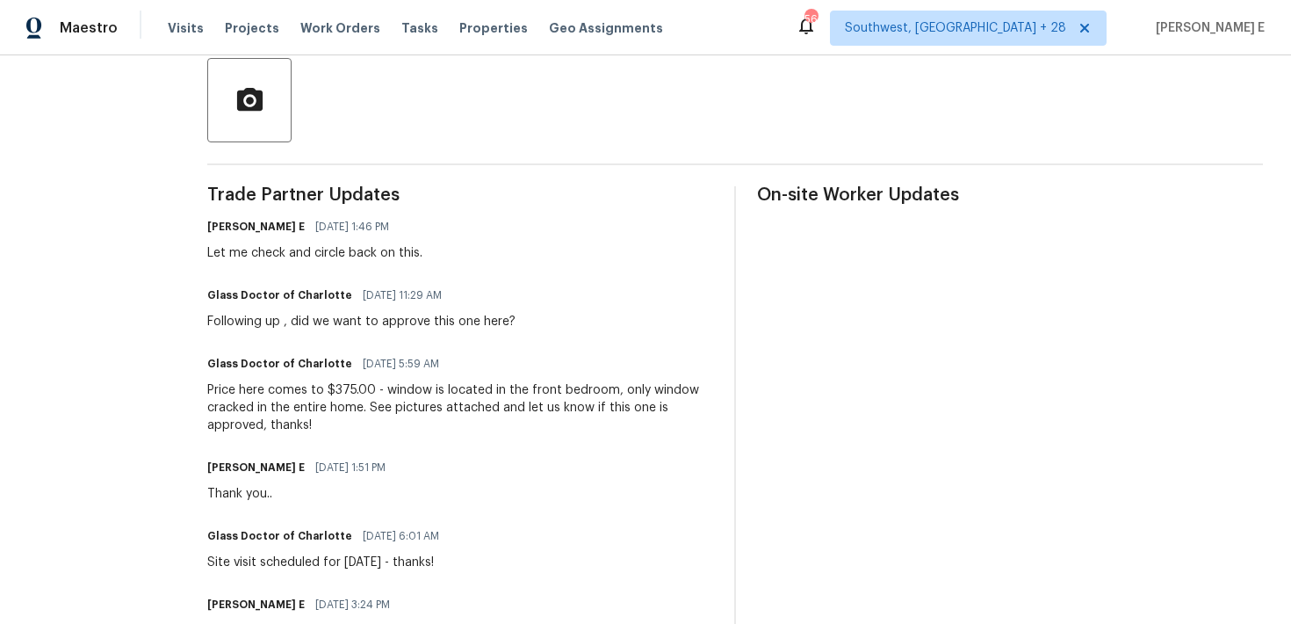
scroll to position [421, 0]
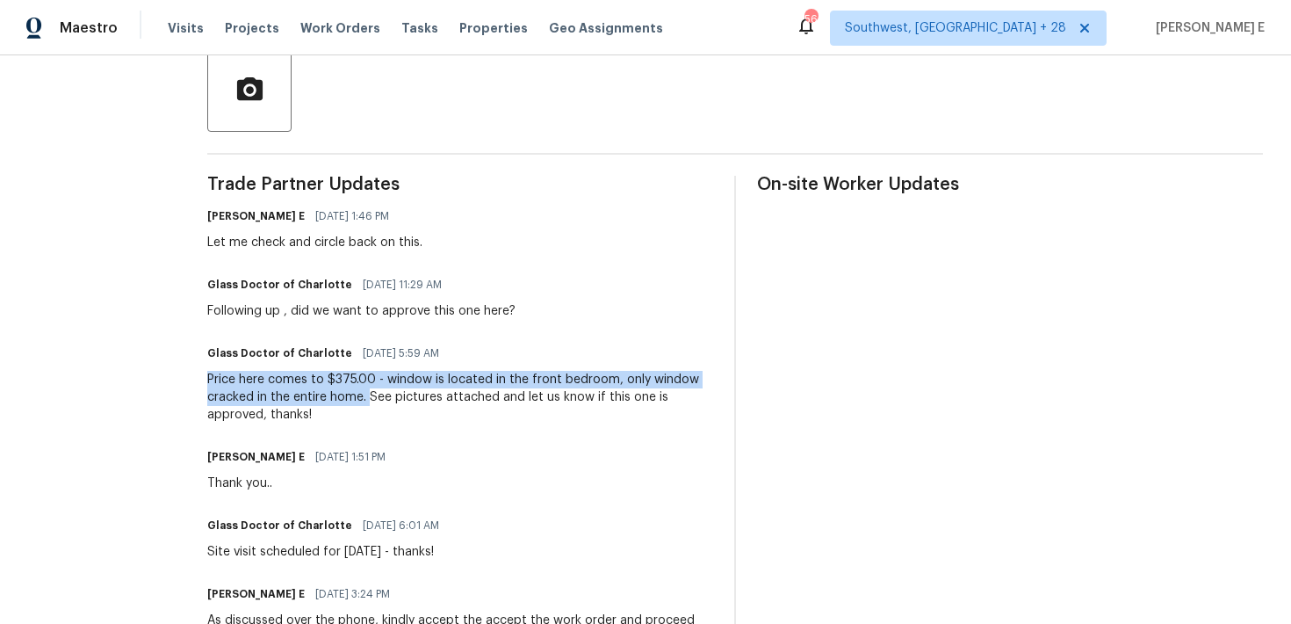
drag, startPoint x: 199, startPoint y: 379, endPoint x: 362, endPoint y: 393, distance: 163.1
click at [362, 393] on div "Price here comes to $375.00 - window is located in the front bedroom, only wind…" at bounding box center [460, 397] width 506 height 53
copy div "Price here comes to $375.00 - window is located in the front bedroom, only wind…"
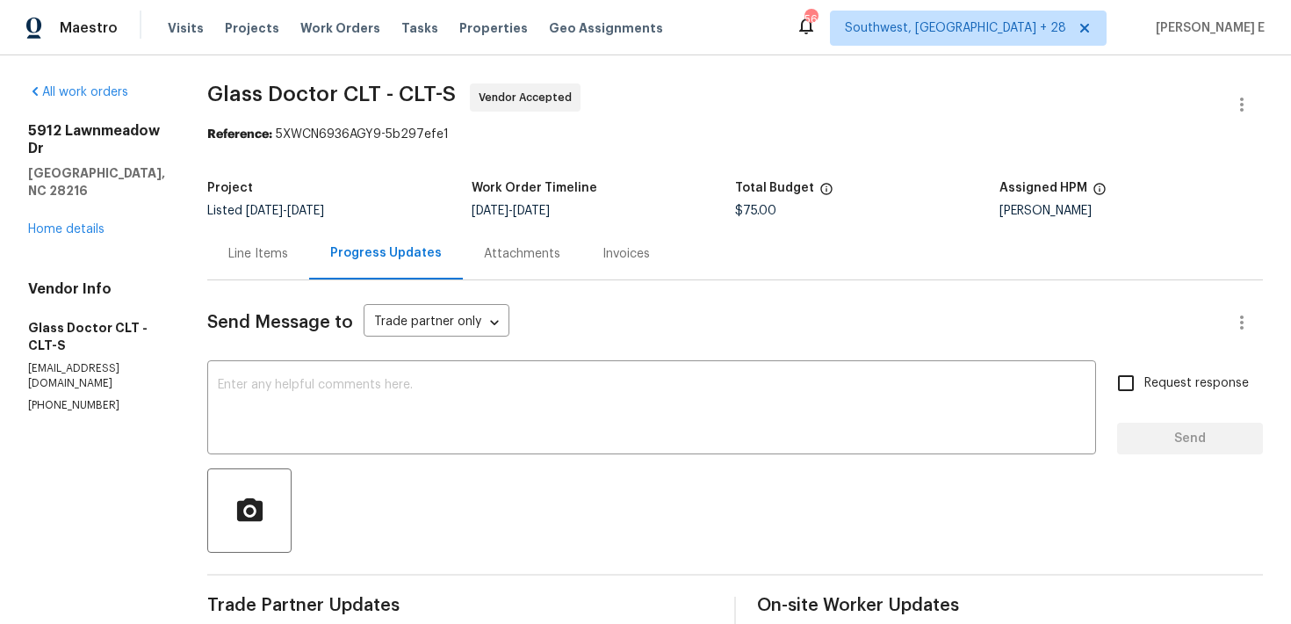
click at [231, 264] on div "Line Items" at bounding box center [258, 254] width 102 height 52
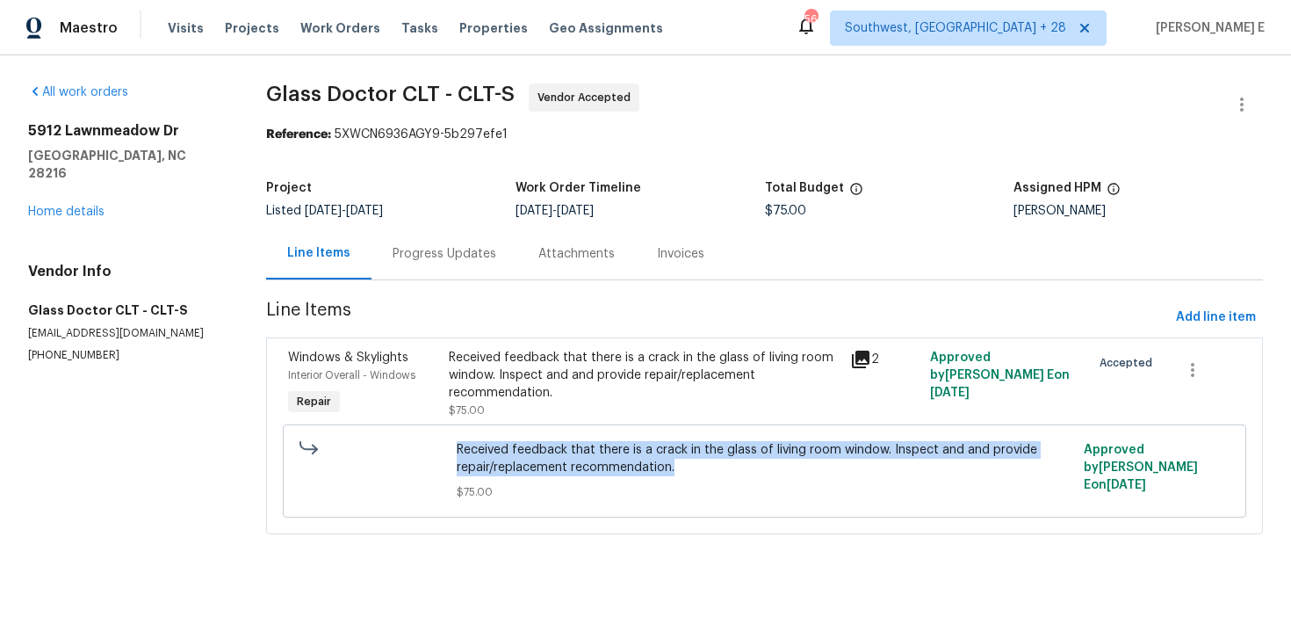
drag, startPoint x: 456, startPoint y: 447, endPoint x: 684, endPoint y: 468, distance: 229.4
click at [684, 468] on div "Received feedback that there is a crack in the glass of living room window. Ins…" at bounding box center [765, 471] width 627 height 70
copy span "Received feedback that there is a crack in the glass of living room window. Ins…"
click at [76, 206] on link "Home details" at bounding box center [66, 212] width 76 height 12
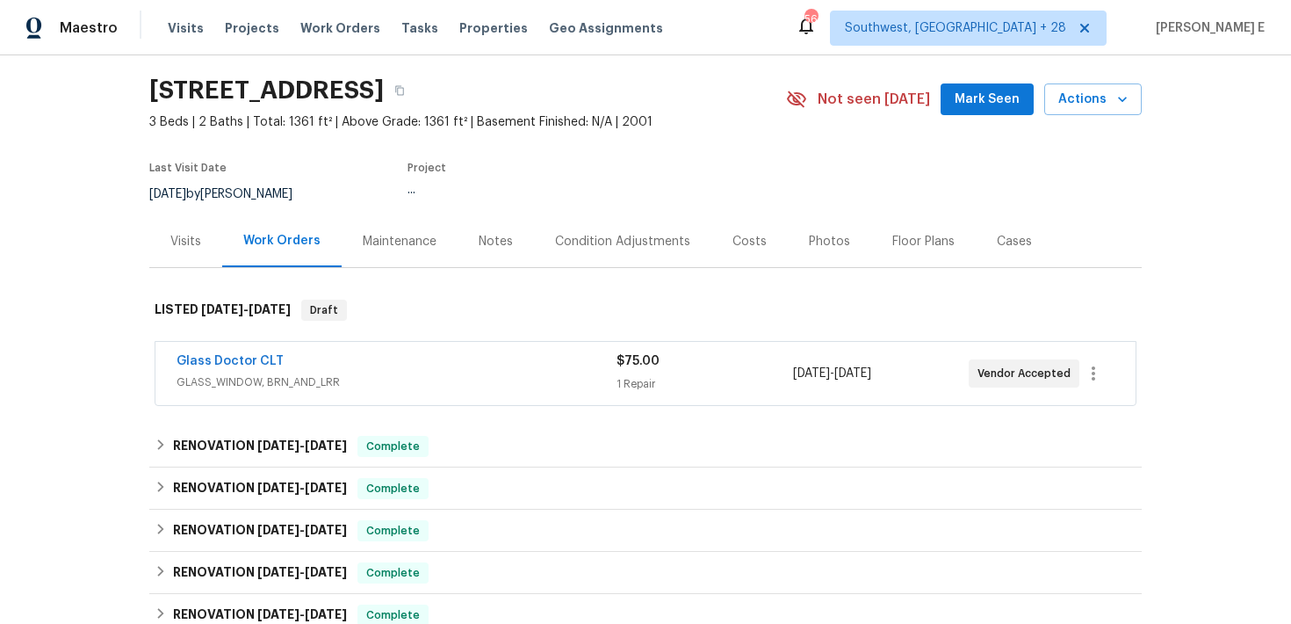
scroll to position [54, 0]
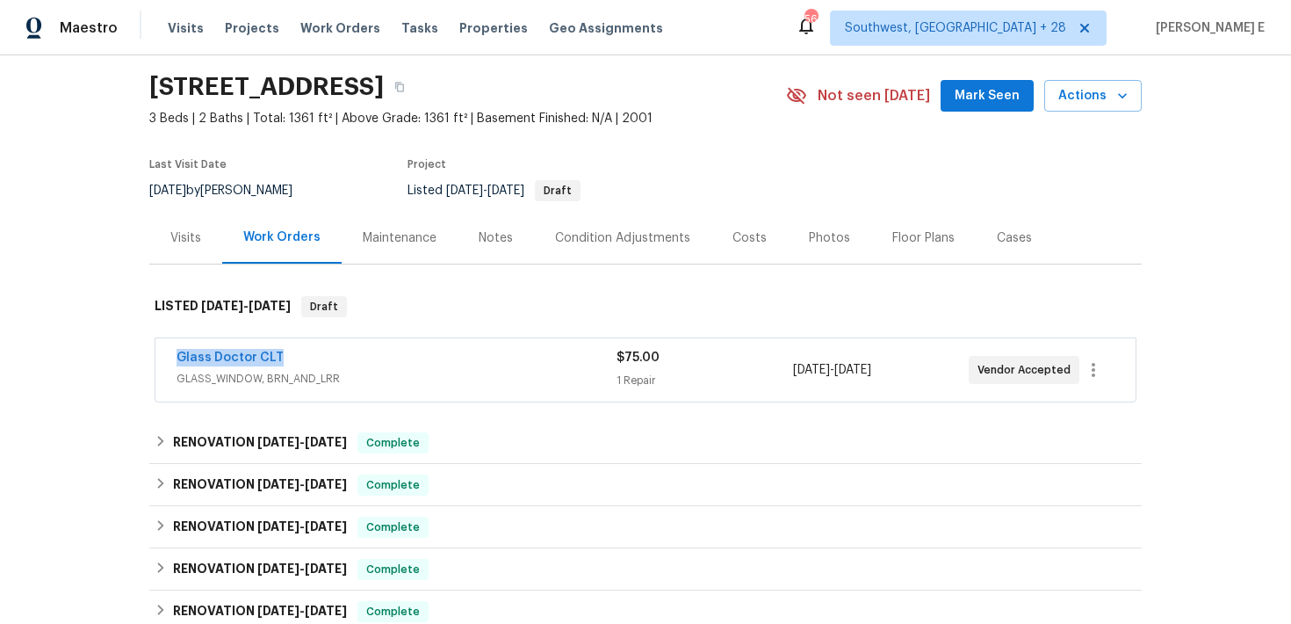
drag, startPoint x: 163, startPoint y: 360, endPoint x: 363, endPoint y: 359, distance: 199.4
click at [363, 359] on div "Glass Doctor CLT GLASS_WINDOW, BRN_AND_LRR $75.00 1 Repair 9/25/2025 - 9/29/202…" at bounding box center [645, 369] width 980 height 63
copy link "Glass Doctor CLT"
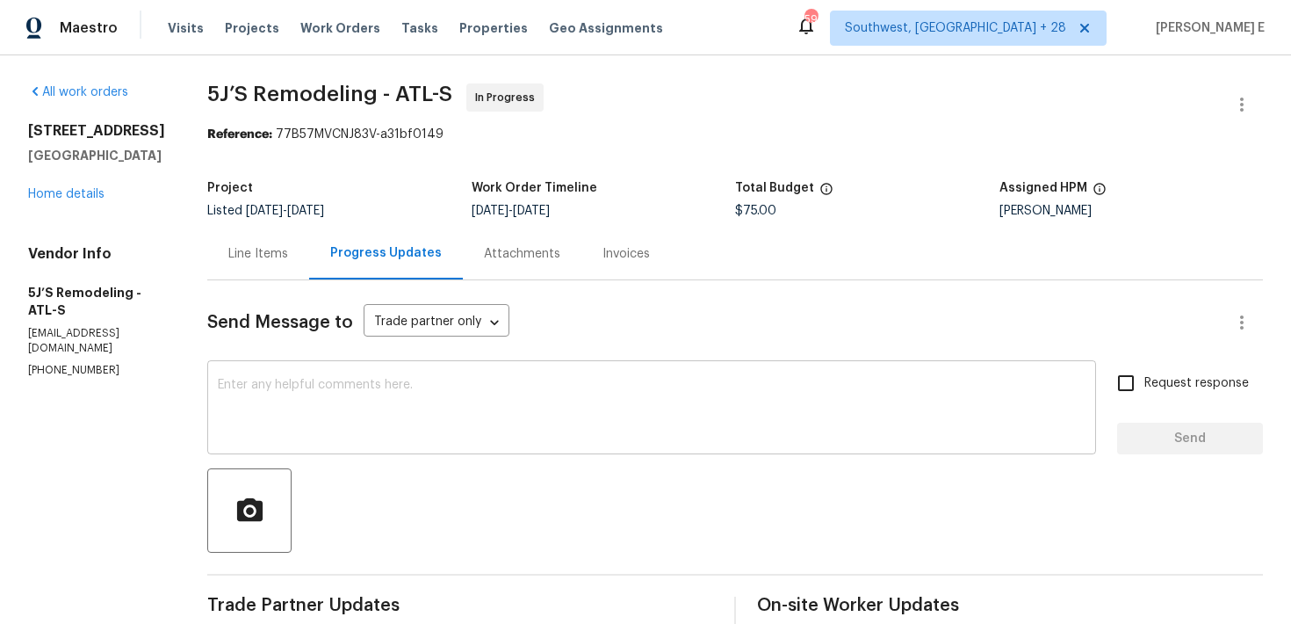
click at [652, 394] on textarea at bounding box center [652, 409] width 868 height 61
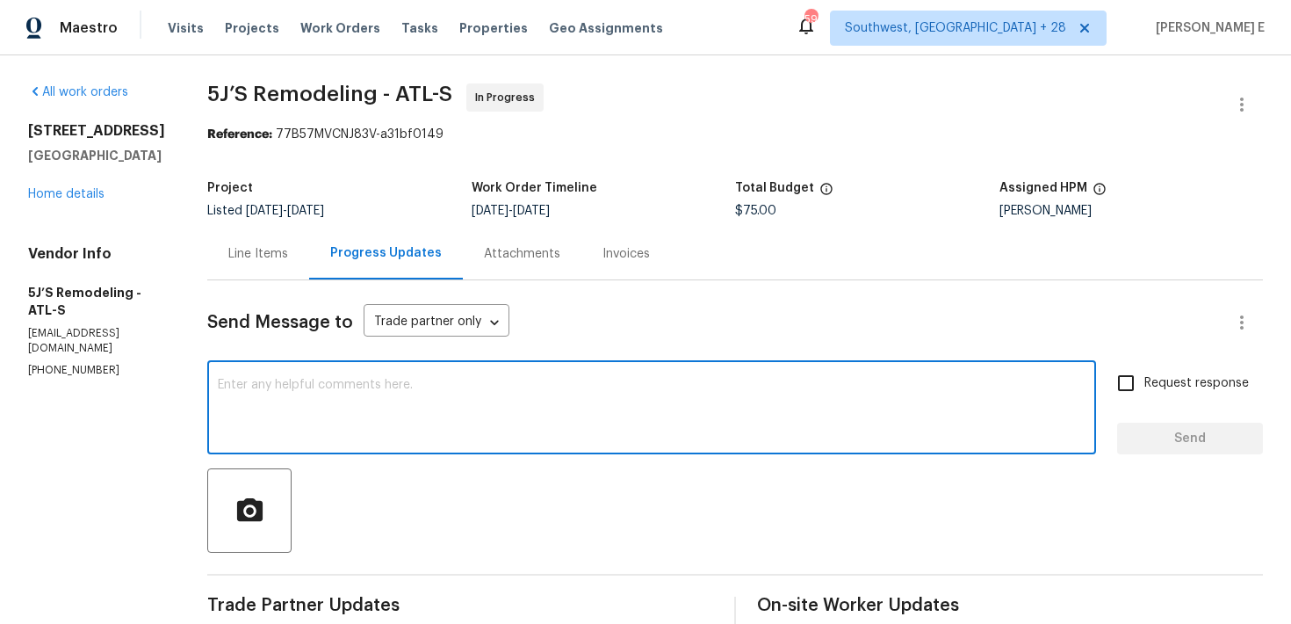
paste textarea "Quick check—are we still on track with this work order [DATE]?"
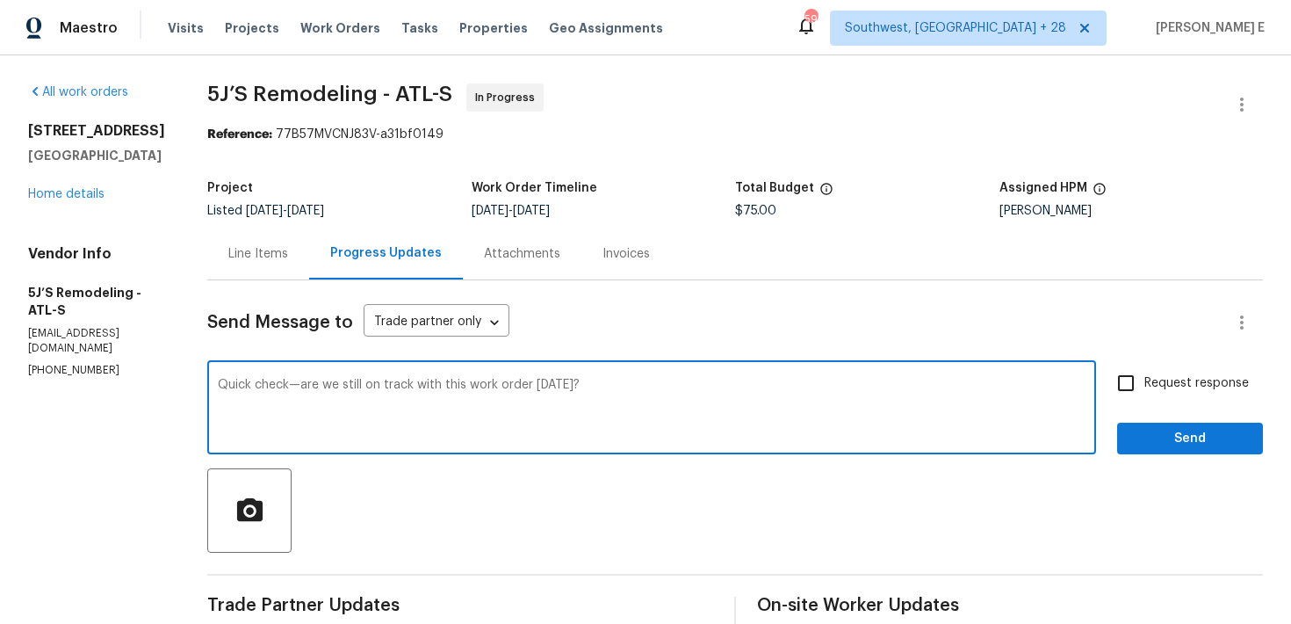
type textarea "Quick check—are we still on track with this work order [DATE]?"
click at [1128, 384] on input "Request response" at bounding box center [1126, 383] width 37 height 37
checkbox input "true"
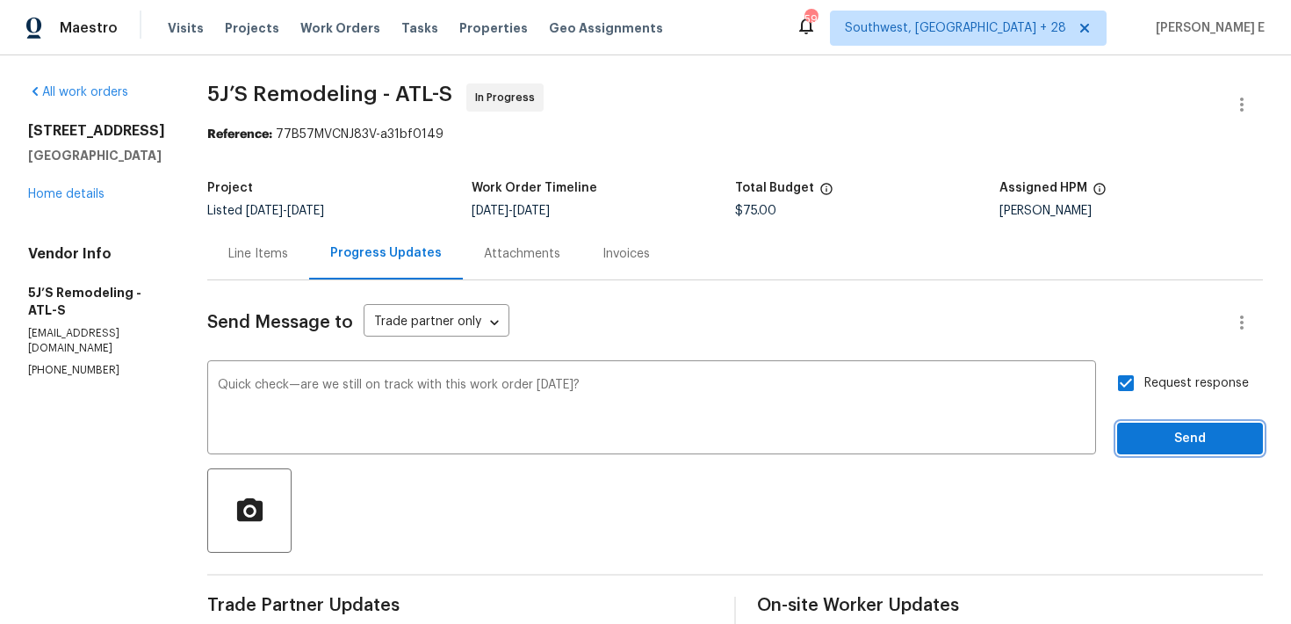
click at [1175, 443] on span "Send" at bounding box center [1191, 439] width 118 height 22
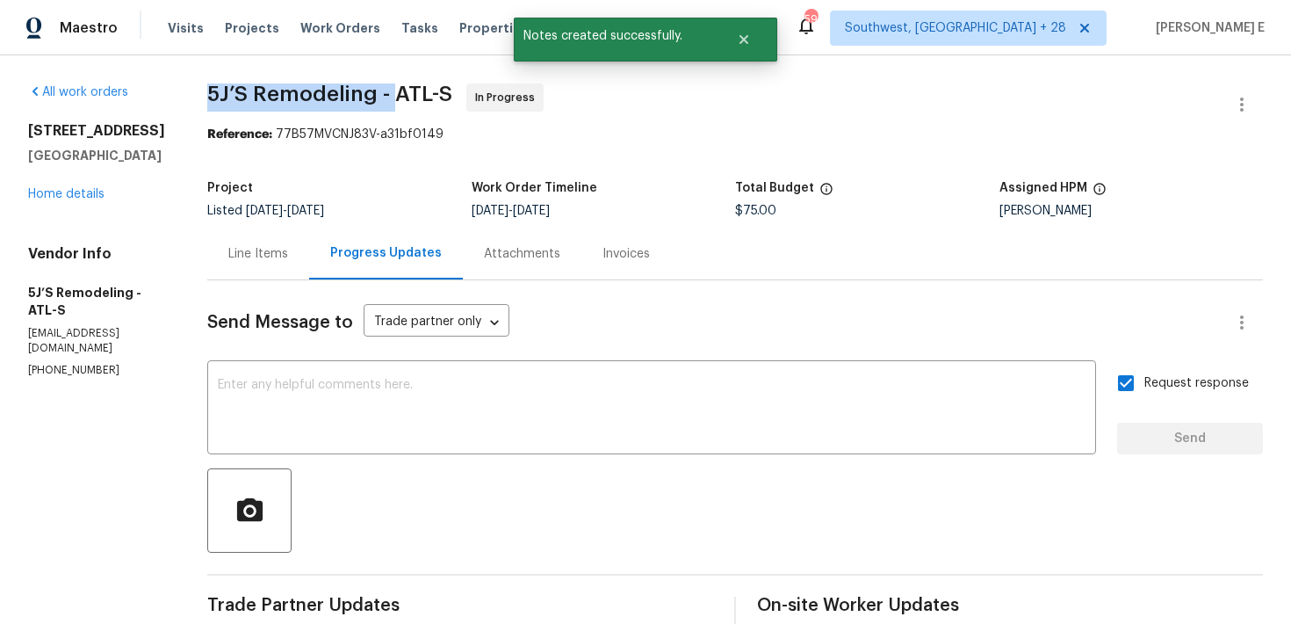
drag, startPoint x: 209, startPoint y: 94, endPoint x: 394, endPoint y: 94, distance: 185.4
click at [394, 94] on span "5J’S Remodeling - ATL-S" at bounding box center [329, 93] width 245 height 21
copy span "5J’S Remodeling -"
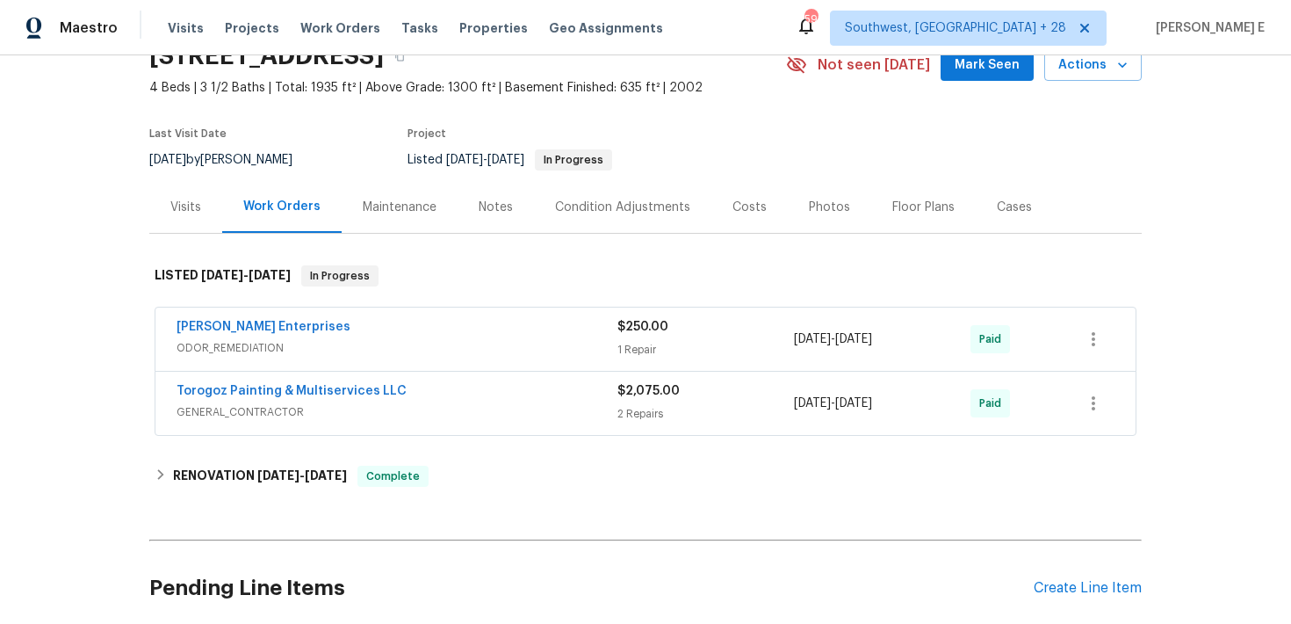
scroll to position [86, 0]
click at [379, 334] on div "[PERSON_NAME] Enterprises" at bounding box center [397, 327] width 441 height 21
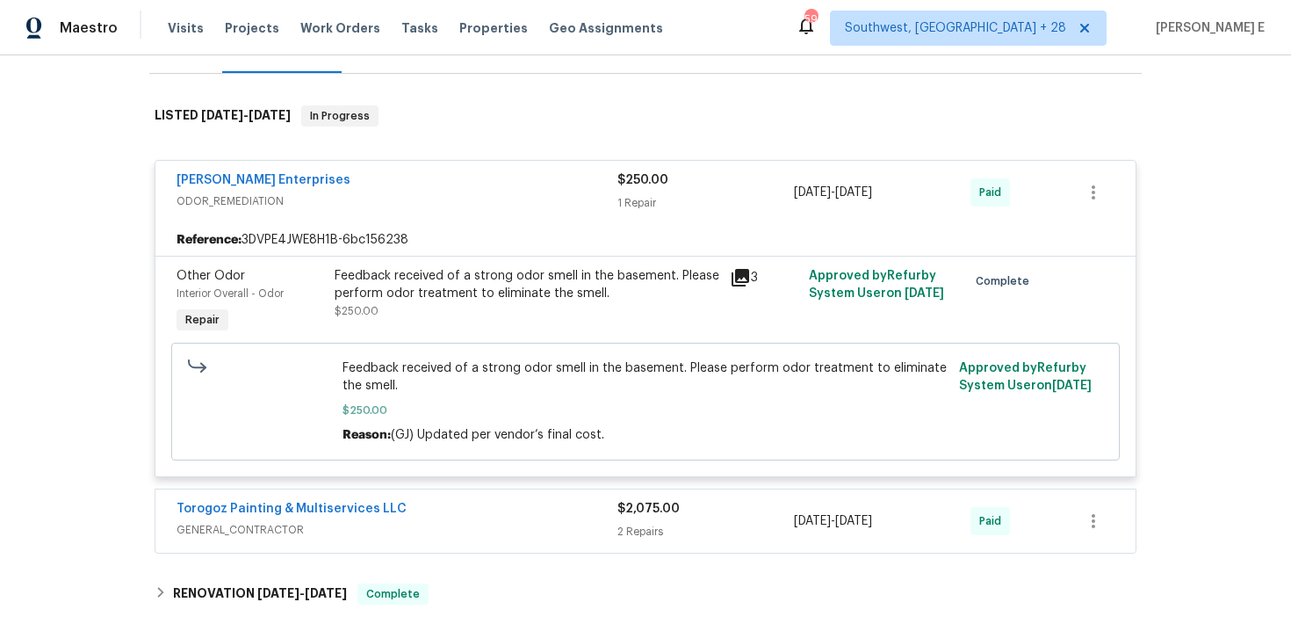
scroll to position [254, 0]
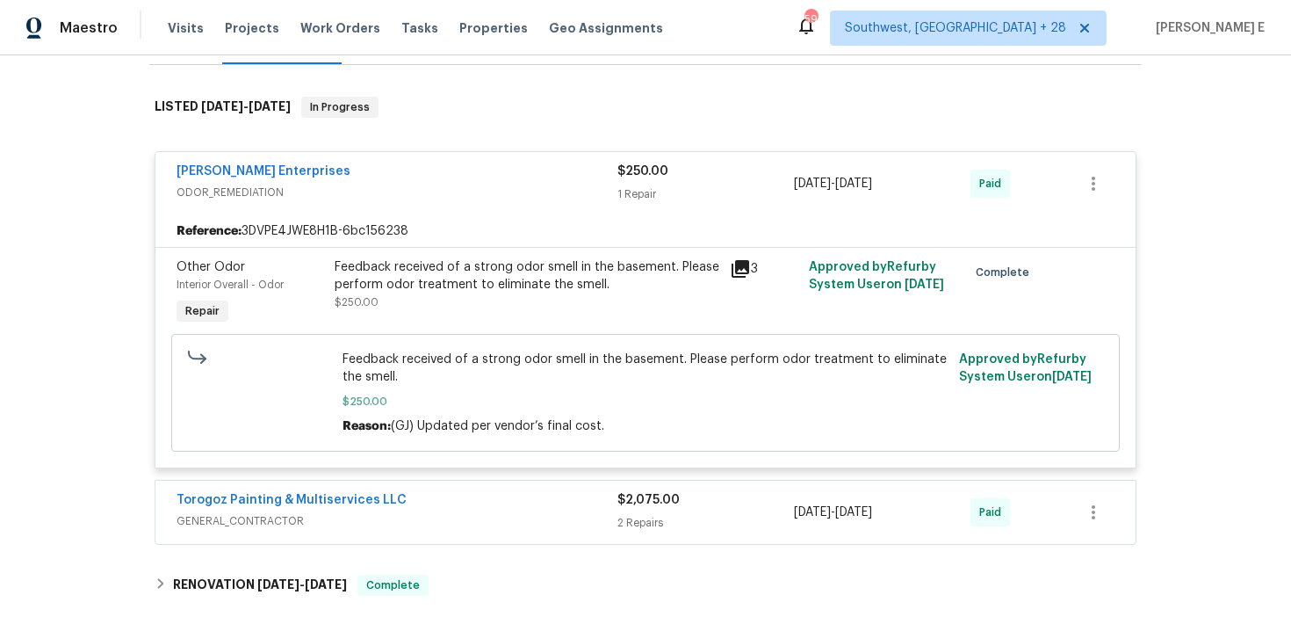
click at [609, 255] on div "Feedback received of a strong odor smell in the basement. Please perform odor t…" at bounding box center [526, 293] width 395 height 81
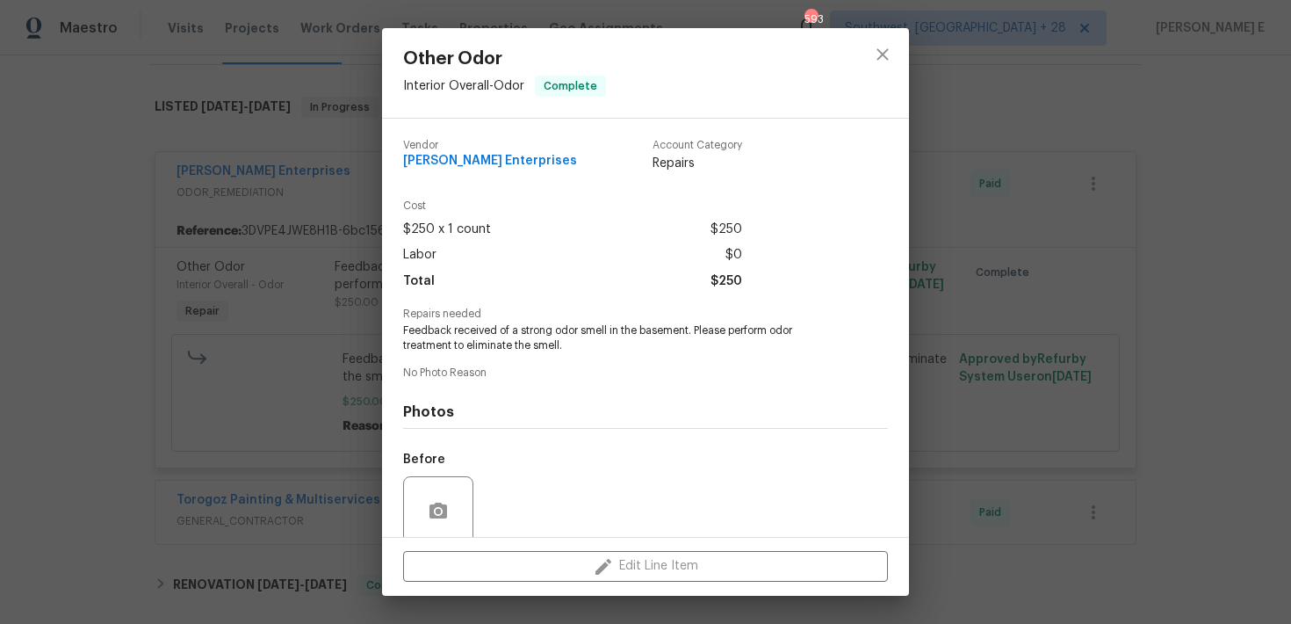
scroll to position [141, 0]
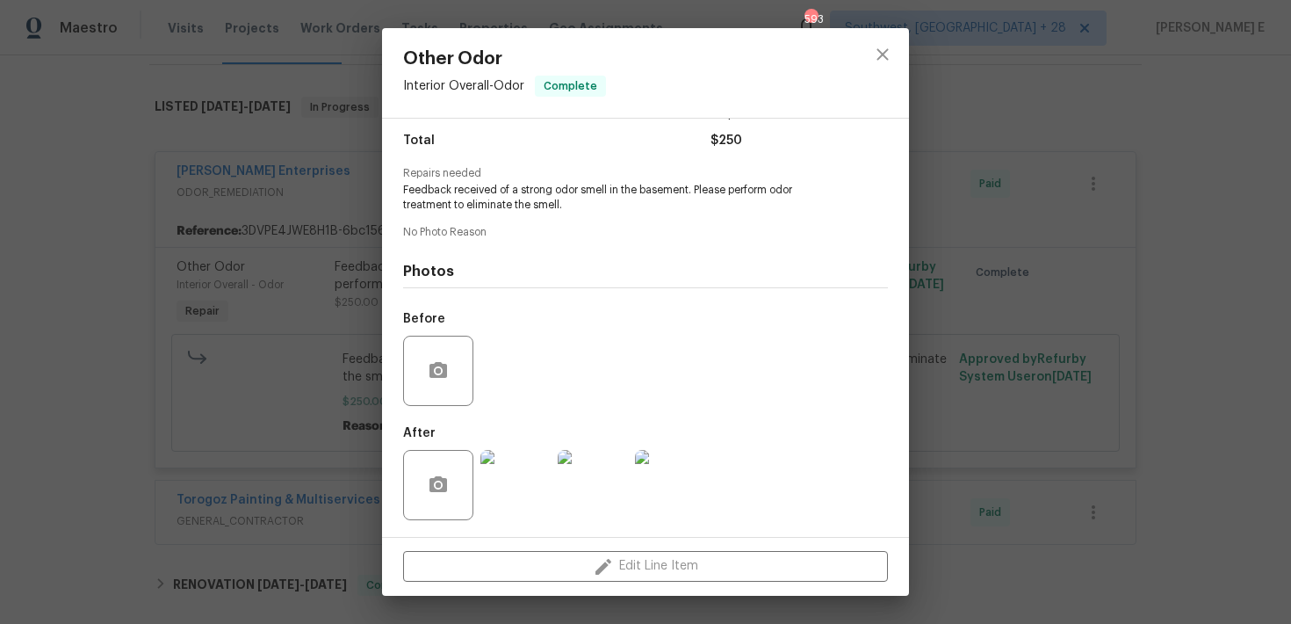
click at [528, 481] on img at bounding box center [516, 485] width 70 height 70
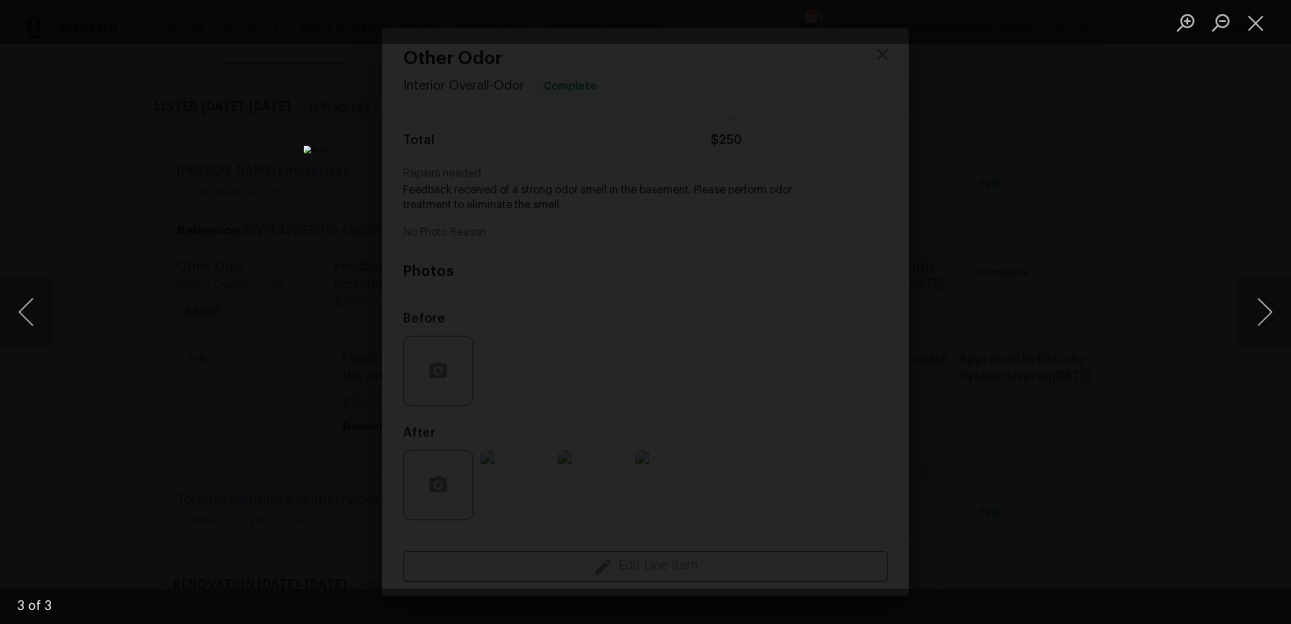
click at [1052, 373] on div "Lightbox" at bounding box center [645, 312] width 1291 height 624
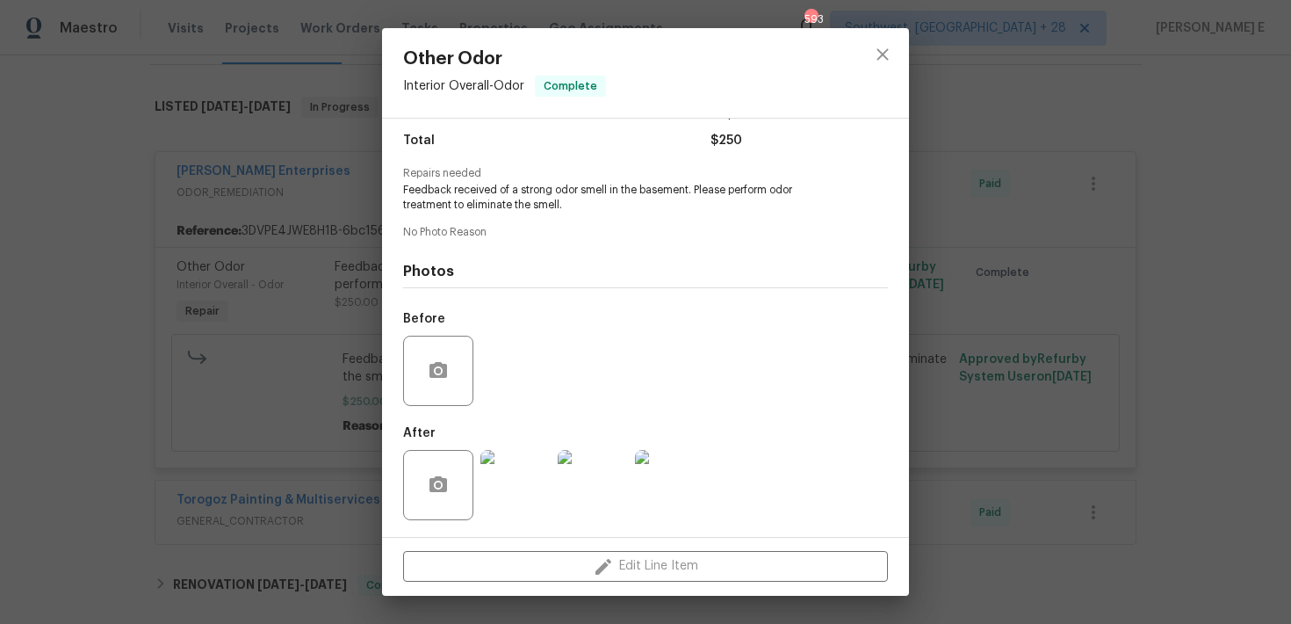
click at [1052, 373] on div "Other Odor Interior Overall - Odor Complete Vendor Nordman Enterprises Account …" at bounding box center [645, 312] width 1291 height 624
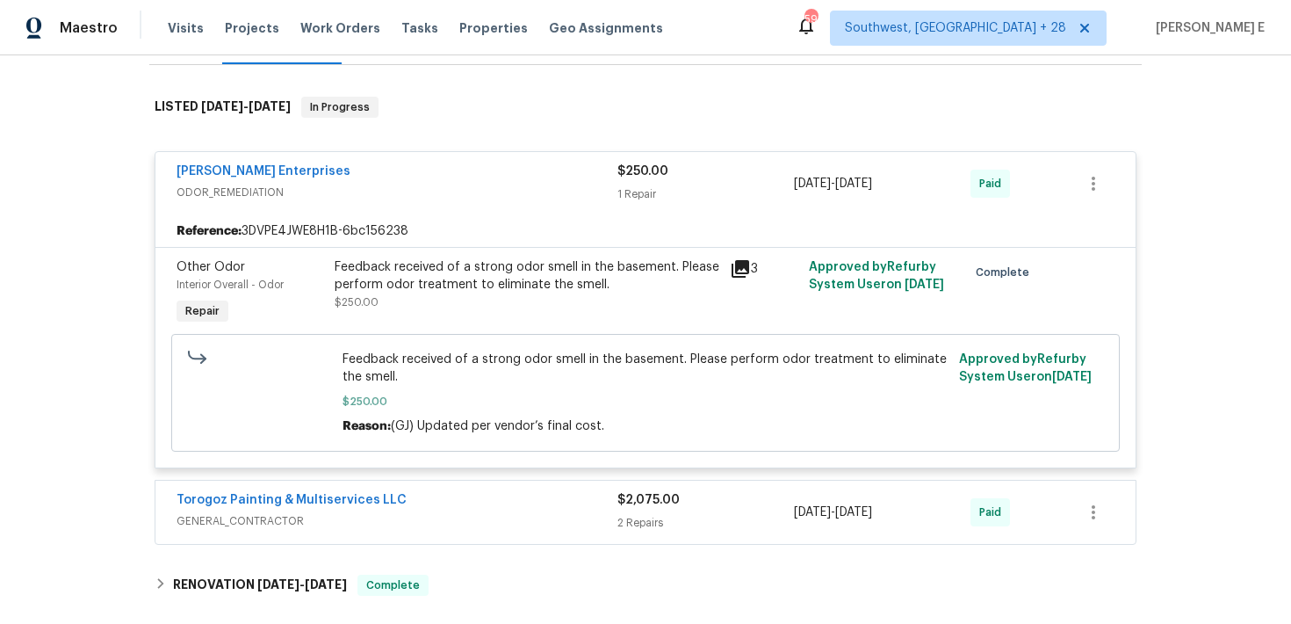
scroll to position [234, 0]
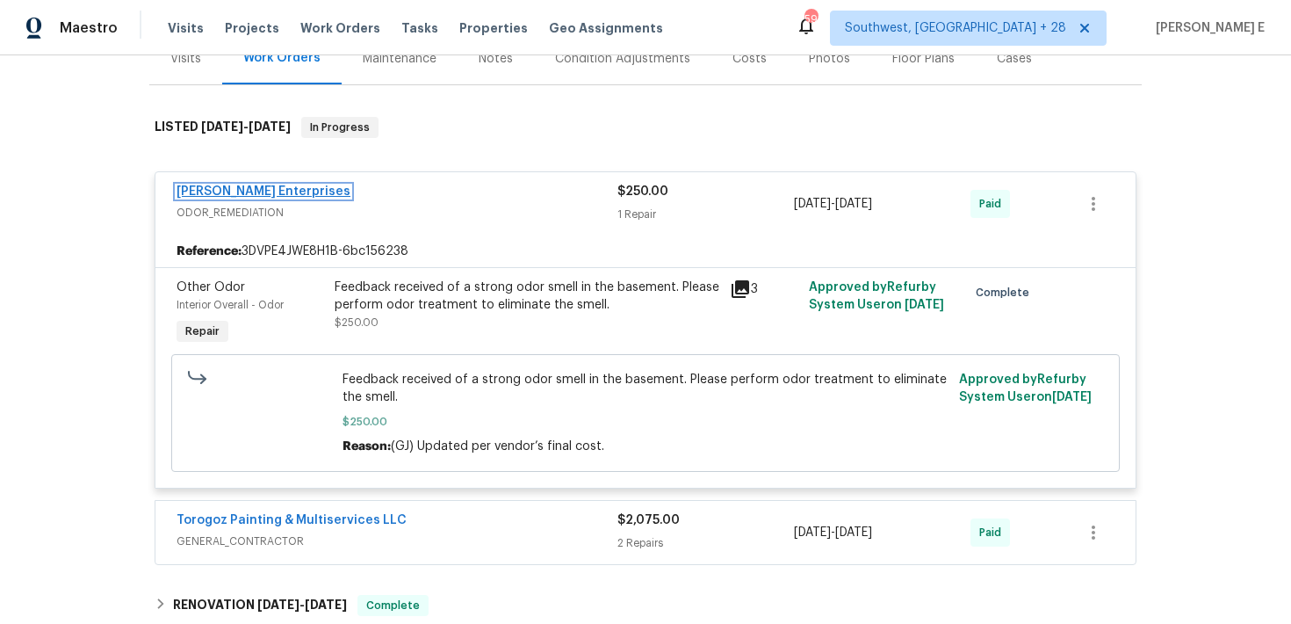
click at [292, 190] on link "Nordman Enterprises" at bounding box center [264, 191] width 174 height 12
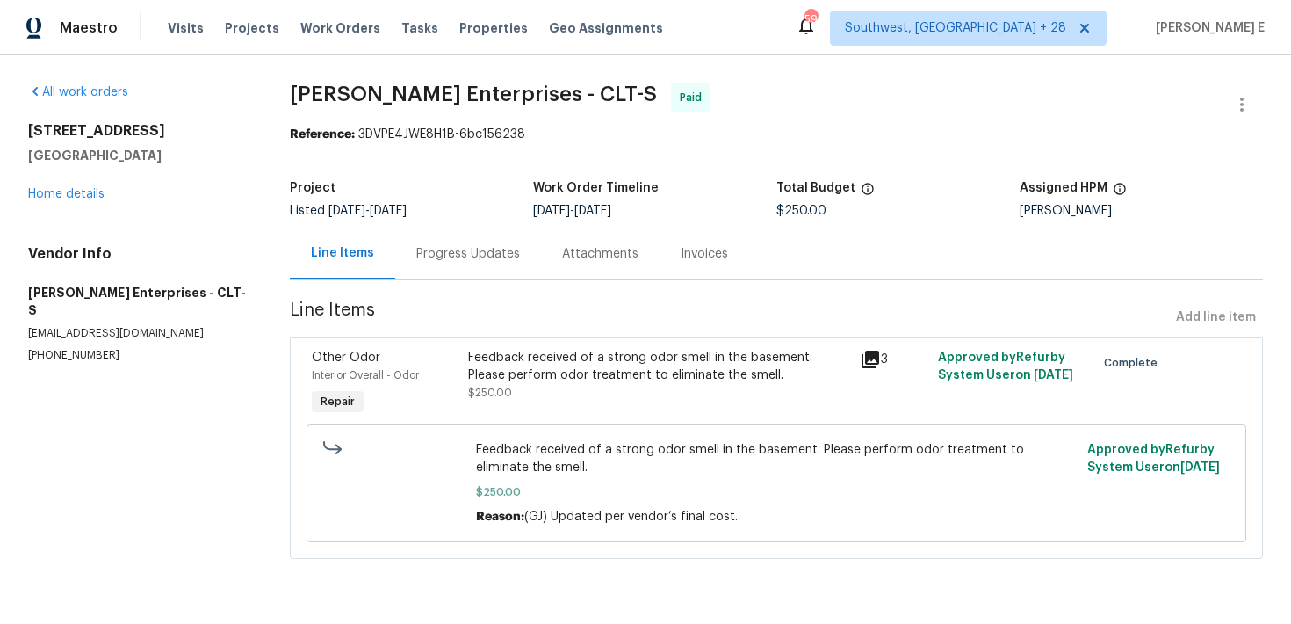
click at [448, 265] on div "Progress Updates" at bounding box center [468, 254] width 146 height 52
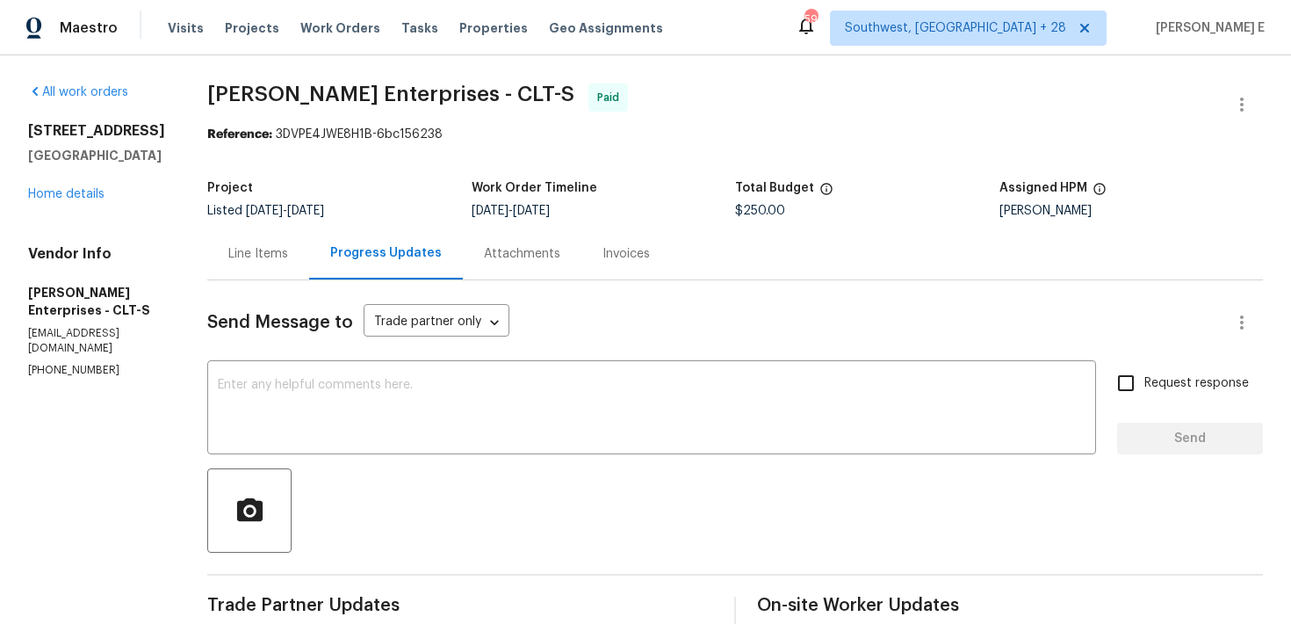
click at [240, 267] on div "Line Items" at bounding box center [258, 254] width 102 height 52
